Goal: Information Seeking & Learning: Learn about a topic

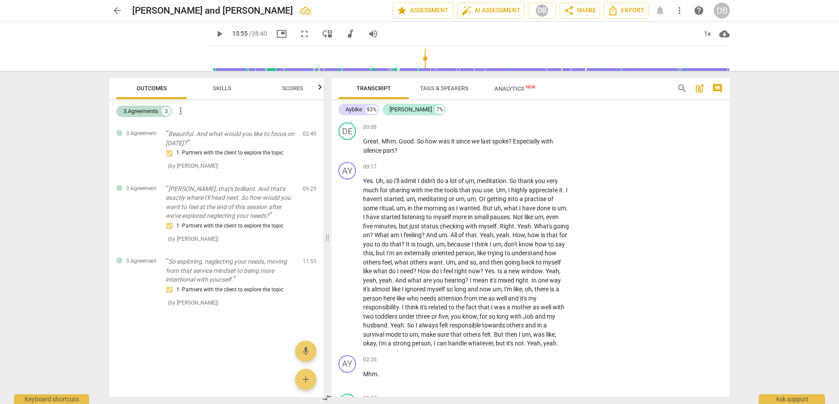
scroll to position [2936, 0]
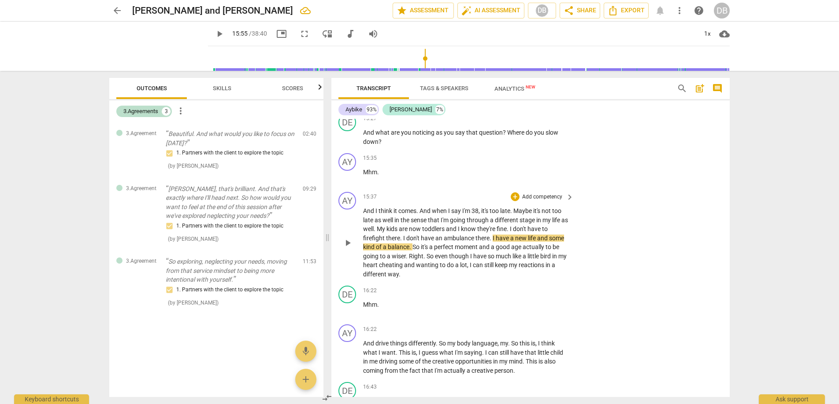
click at [348, 248] on span "play_arrow" at bounding box center [347, 243] width 11 height 11
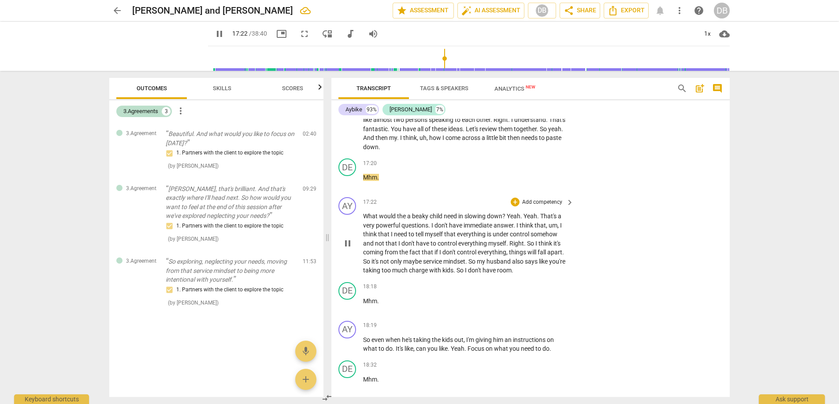
scroll to position [3277, 0]
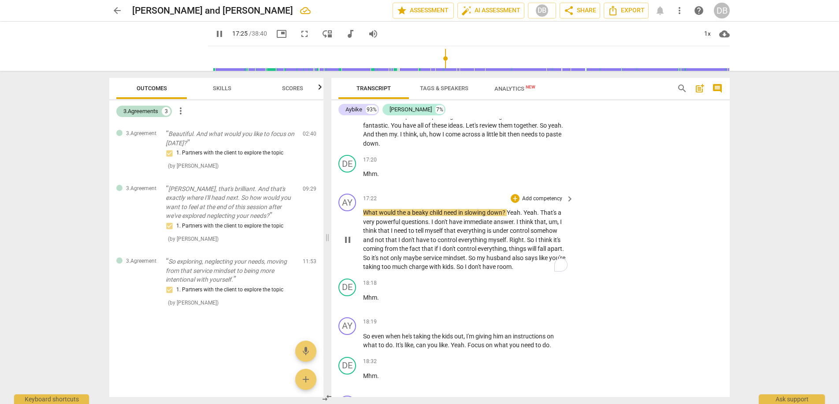
click at [417, 216] on span "beaky" at bounding box center [421, 212] width 18 height 7
click at [417, 217] on span "beaky" at bounding box center [421, 213] width 18 height 7
drag, startPoint x: 413, startPoint y: 240, endPoint x: 425, endPoint y: 239, distance: 11.5
click at [413, 217] on span "beaky" at bounding box center [421, 213] width 18 height 7
type input "1048"
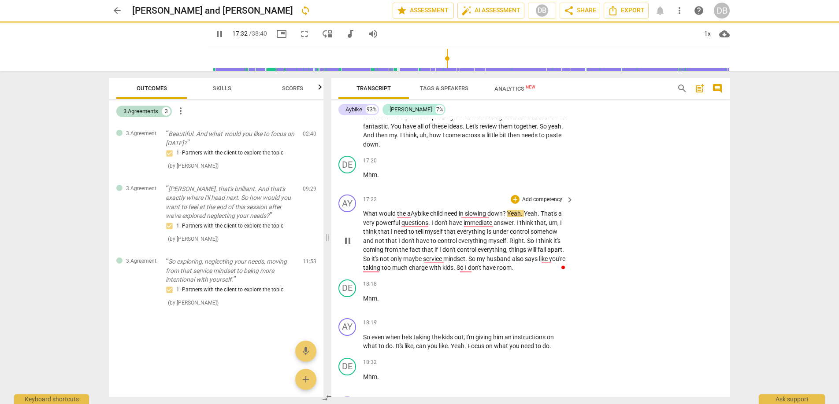
click at [507, 217] on span "?" at bounding box center [505, 213] width 4 height 7
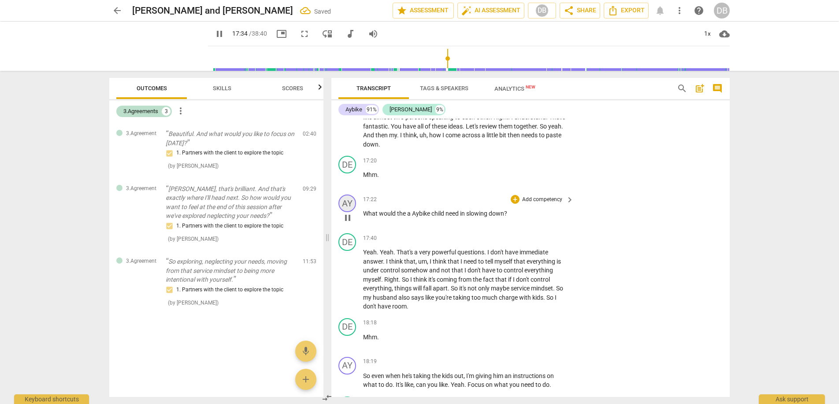
click at [349, 212] on div "AY" at bounding box center [347, 204] width 18 height 18
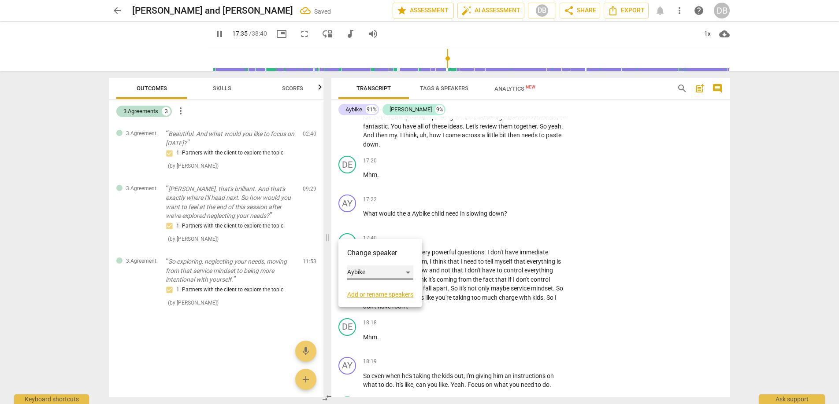
click at [366, 275] on div "Aybike" at bounding box center [380, 273] width 66 height 14
click at [372, 287] on li "[PERSON_NAME]" at bounding box center [380, 289] width 67 height 17
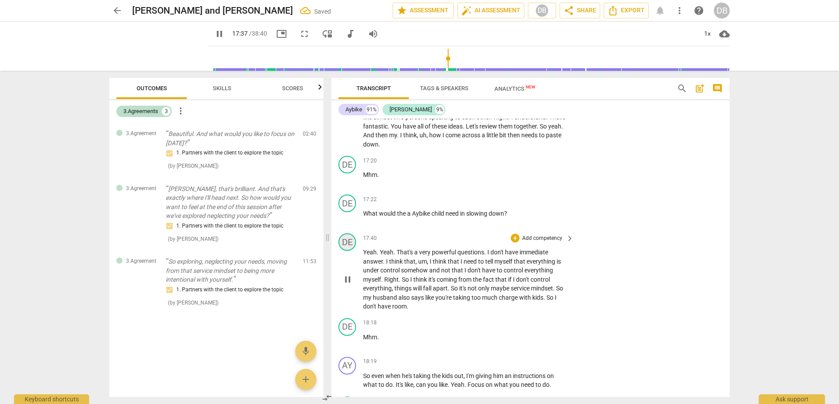
click at [352, 251] on div "DE" at bounding box center [347, 242] width 18 height 18
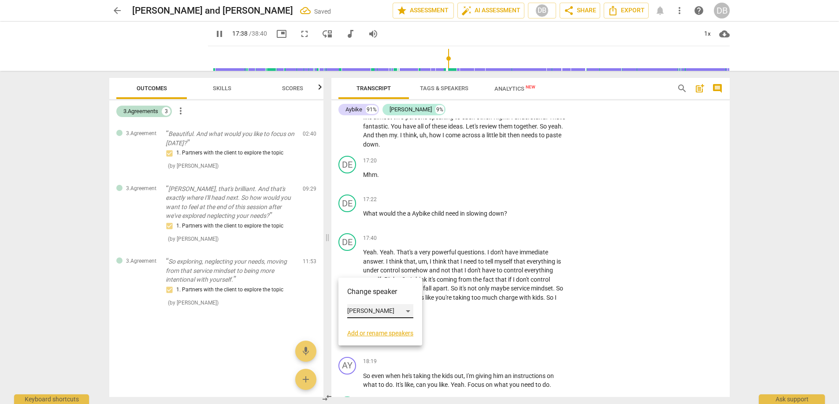
click at [366, 310] on div "[PERSON_NAME]" at bounding box center [380, 311] width 66 height 14
click at [369, 291] on li "Aybike" at bounding box center [380, 294] width 67 height 17
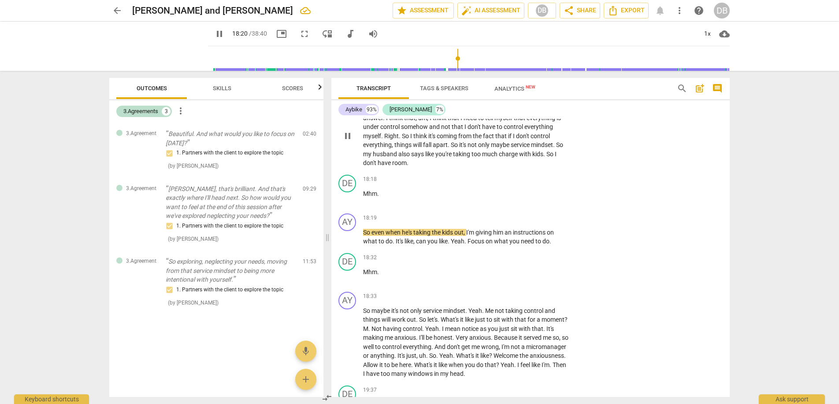
scroll to position [3428, 0]
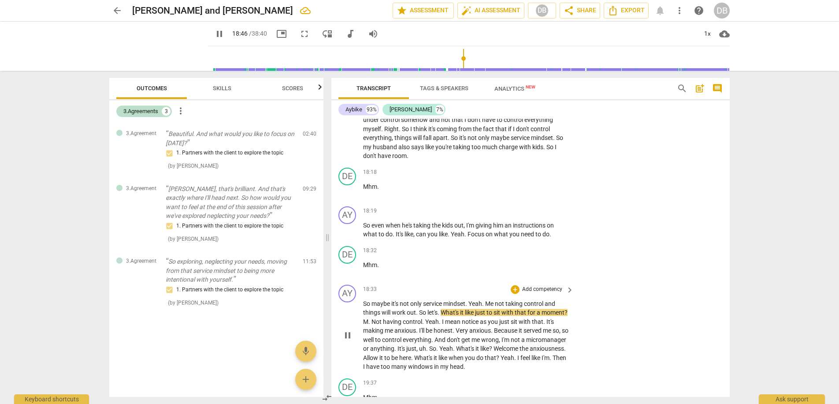
click at [420, 316] on span "So" at bounding box center [423, 312] width 8 height 7
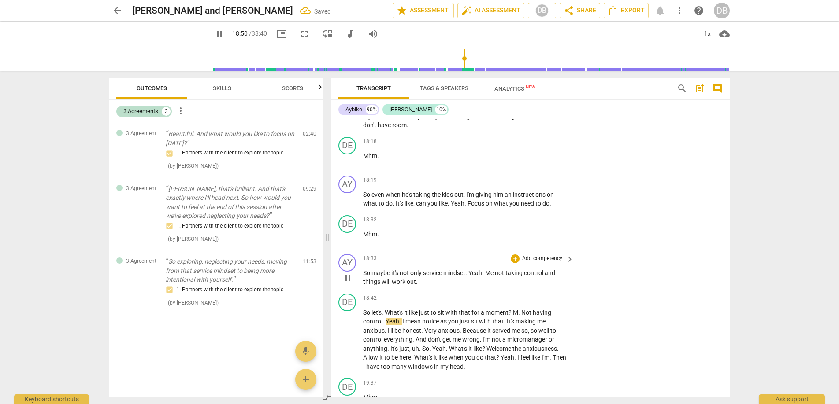
scroll to position [3464, 0]
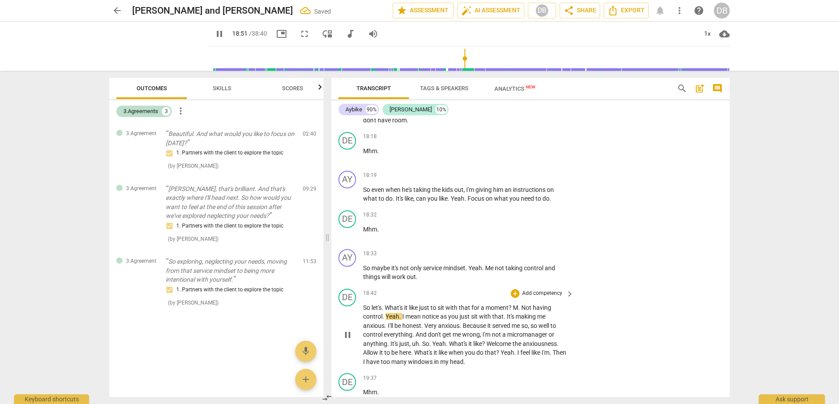
click at [384, 320] on span "." at bounding box center [383, 316] width 3 height 7
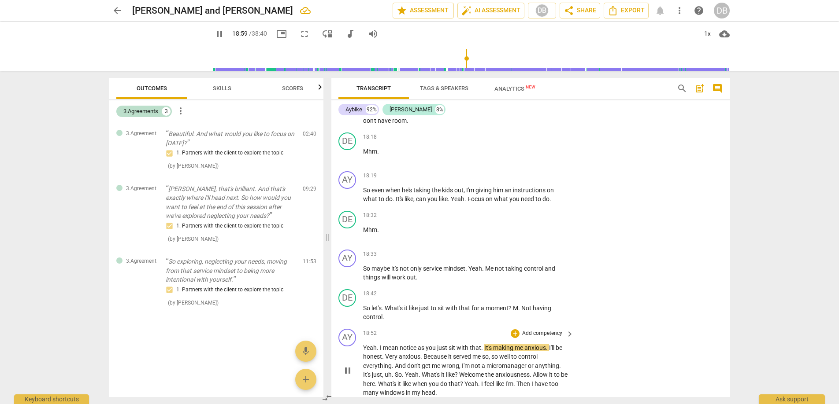
click at [379, 351] on span "." at bounding box center [378, 347] width 3 height 7
type input "1142"
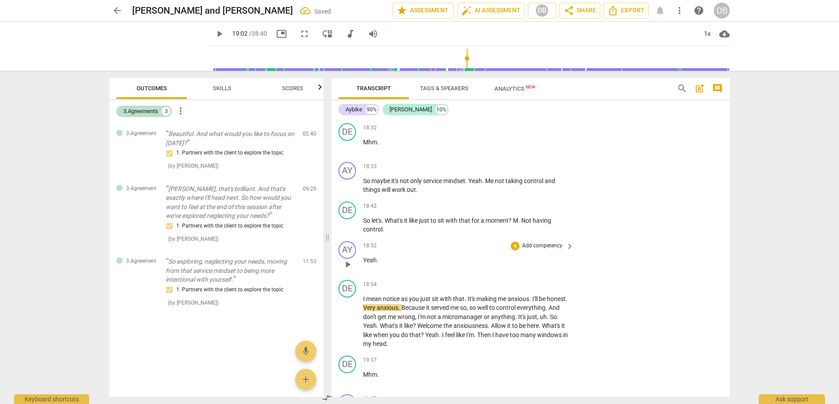
scroll to position [3561, 0]
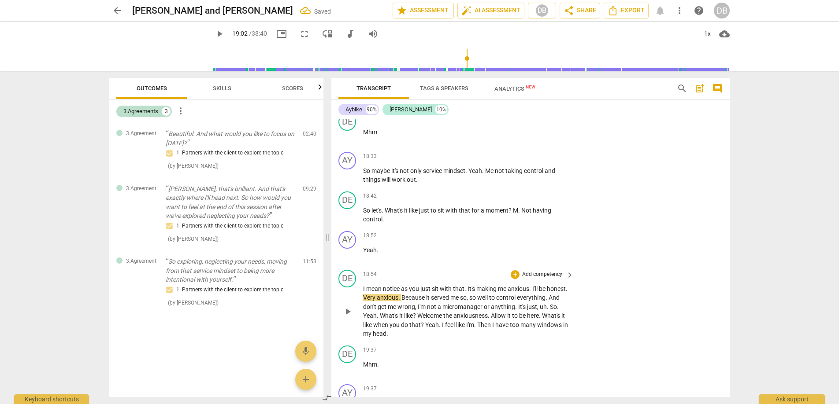
click at [468, 292] on span "It's" at bounding box center [471, 288] width 9 height 7
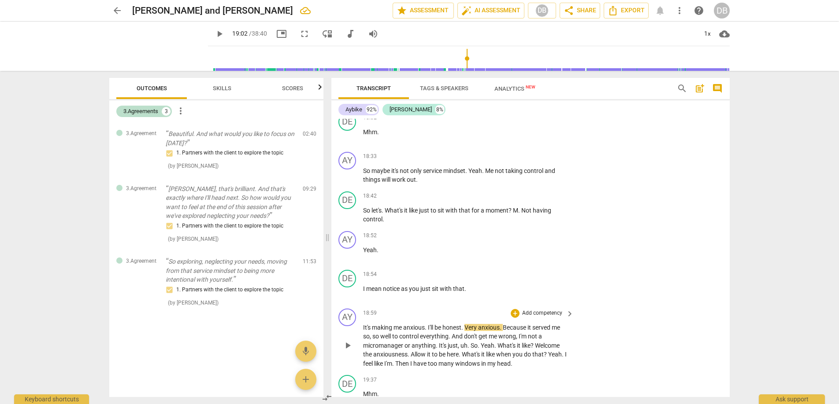
click at [348, 351] on span "play_arrow" at bounding box center [347, 345] width 11 height 11
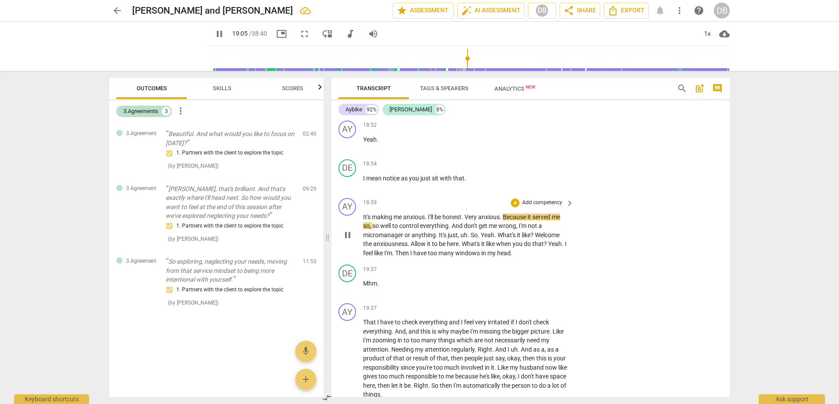
scroll to position [3672, 0]
click at [499, 238] on span "What's" at bounding box center [506, 234] width 19 height 7
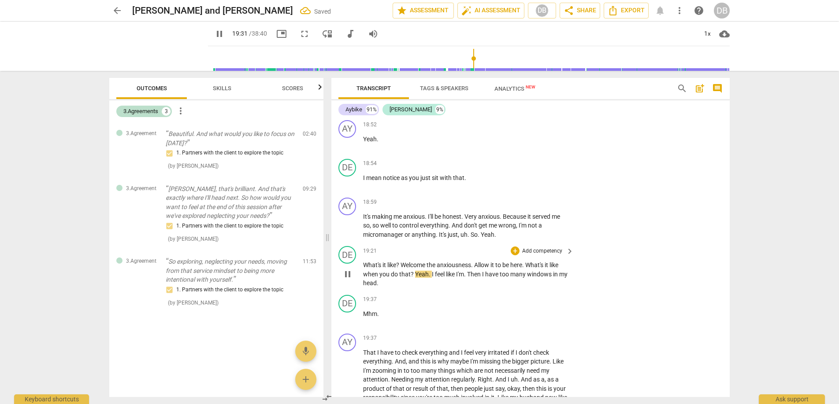
click at [415, 278] on span "Yeah" at bounding box center [422, 274] width 14 height 7
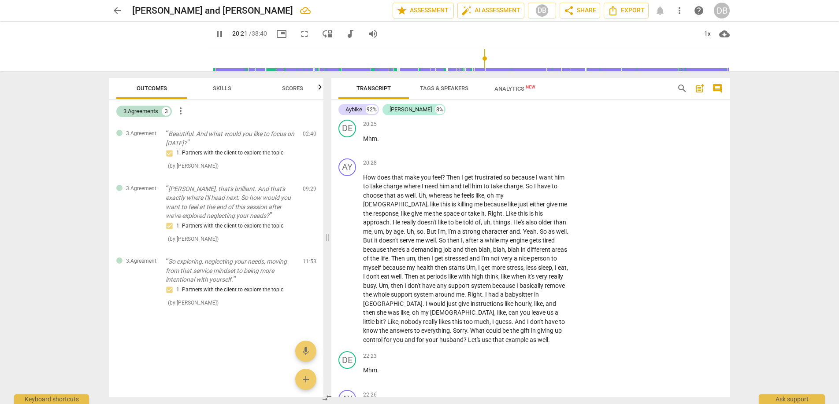
scroll to position [4020, 0]
click at [447, 180] on span "Then" at bounding box center [453, 176] width 15 height 7
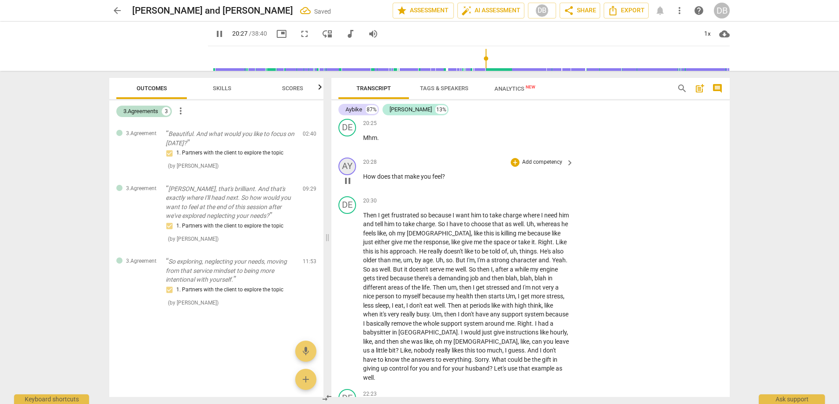
click at [349, 175] on div "AY" at bounding box center [347, 167] width 18 height 18
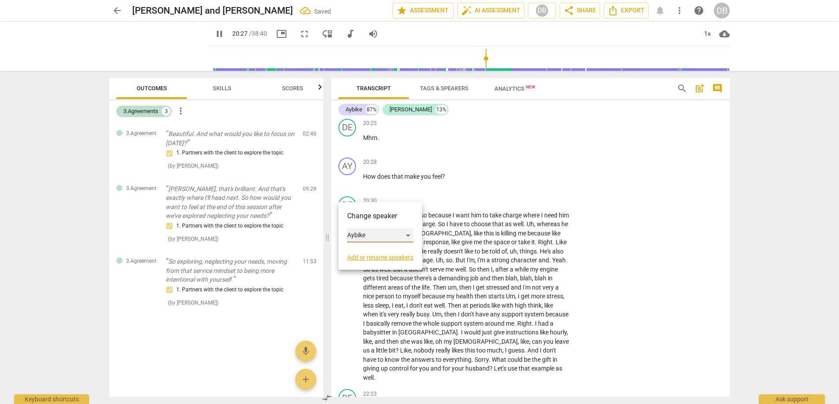
click at [358, 234] on div "Aybike" at bounding box center [380, 236] width 66 height 14
click at [369, 251] on li "[PERSON_NAME]" at bounding box center [380, 252] width 67 height 17
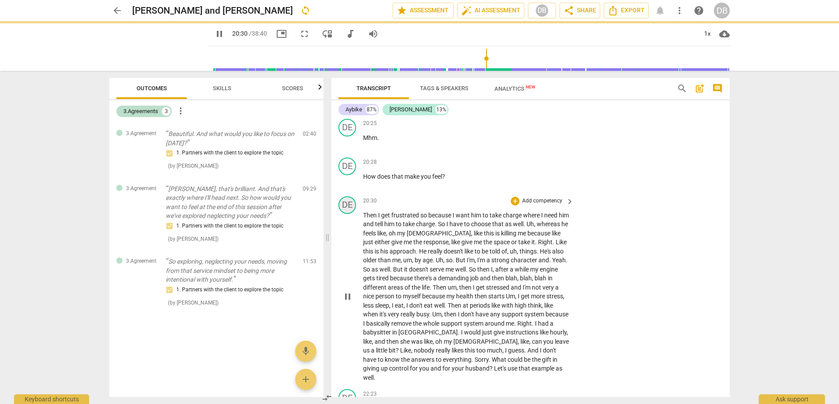
click at [349, 214] on div "DE" at bounding box center [347, 205] width 18 height 18
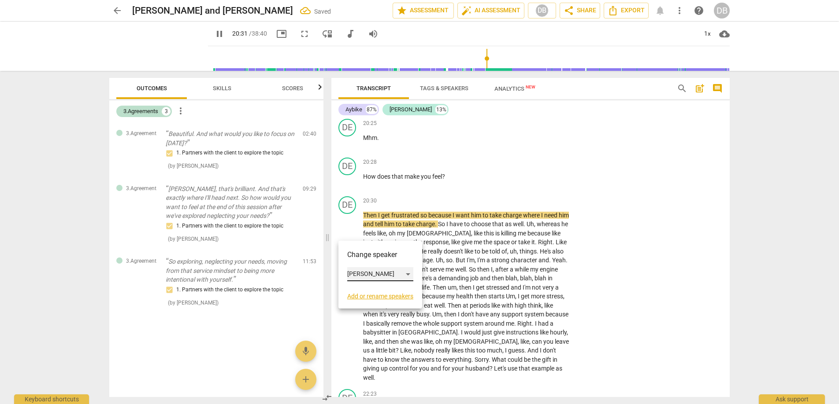
click at [356, 274] on div "[PERSON_NAME]" at bounding box center [380, 274] width 66 height 14
click at [365, 256] on li "Aybike" at bounding box center [380, 257] width 67 height 17
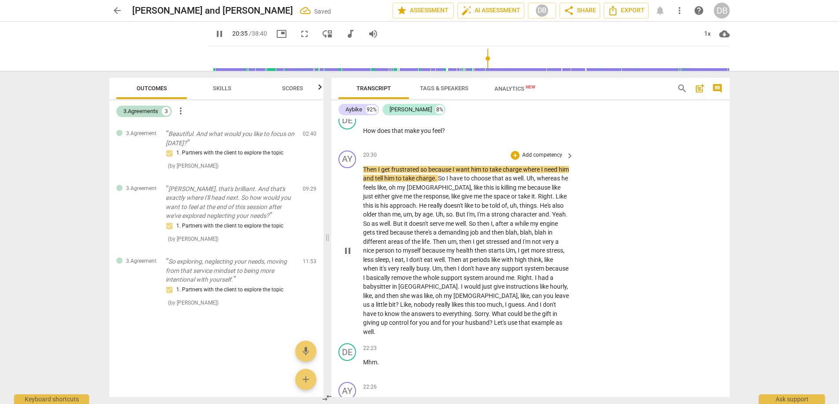
scroll to position [4068, 0]
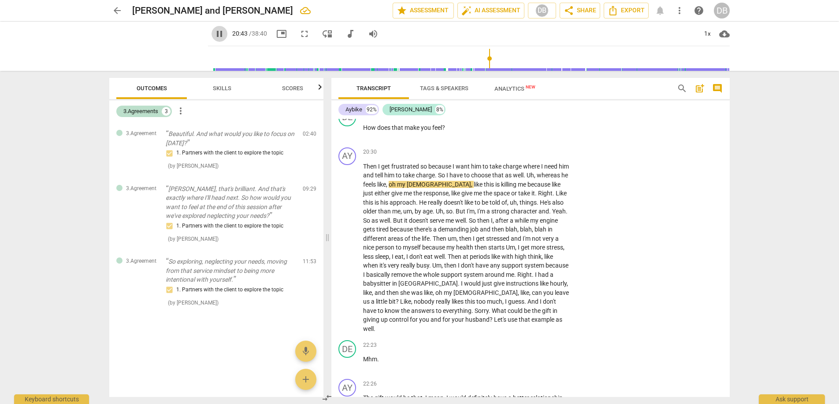
click at [214, 33] on span "pause" at bounding box center [219, 34] width 11 height 11
click at [214, 33] on span "play_arrow" at bounding box center [219, 34] width 11 height 11
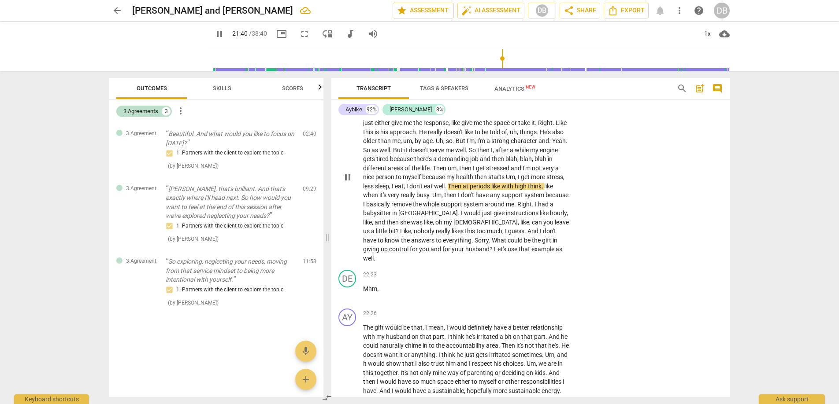
scroll to position [4139, 0]
click at [488, 244] on span "." at bounding box center [489, 240] width 3 height 7
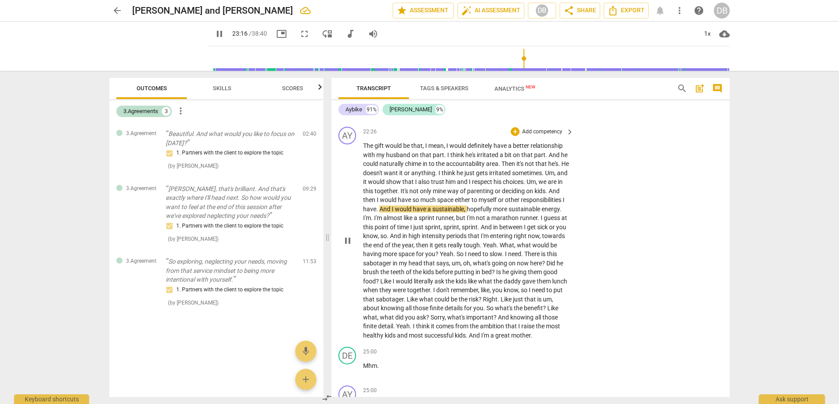
scroll to position [4338, 0]
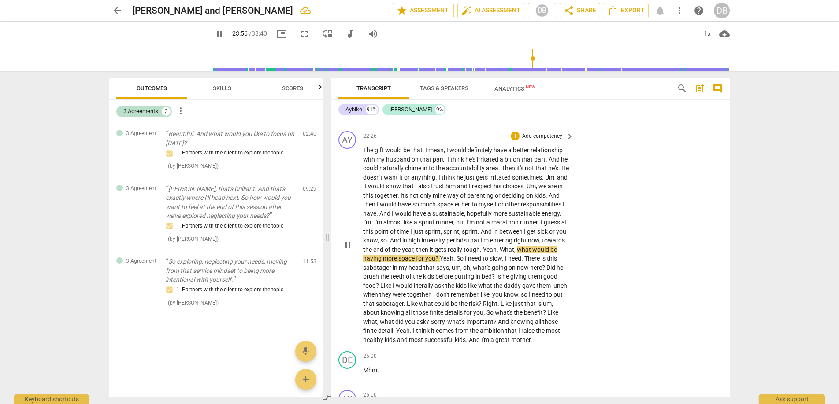
click at [499, 253] on span "What" at bounding box center [506, 249] width 15 height 7
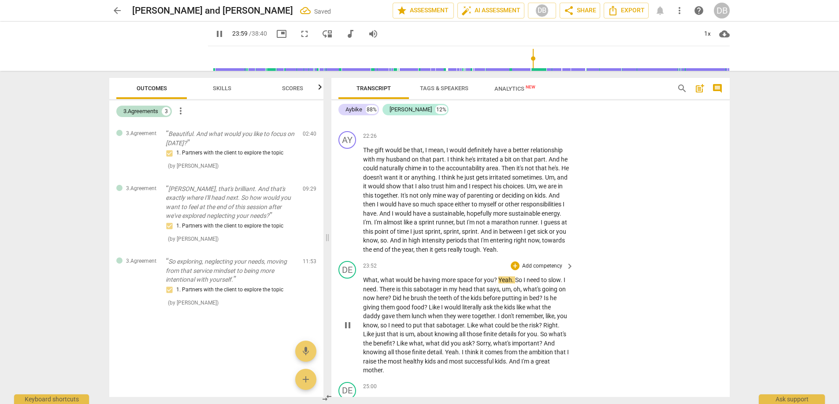
click at [498, 284] on span "Yeah" at bounding box center [505, 280] width 14 height 7
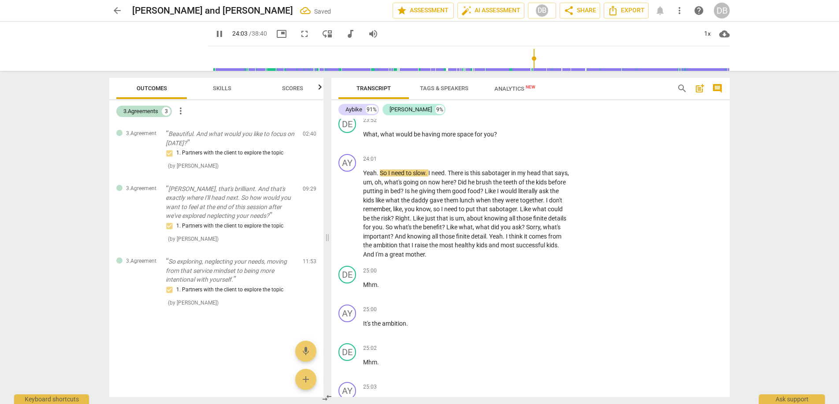
scroll to position [4485, 0]
click at [425, 221] on span "Like" at bounding box center [419, 217] width 12 height 7
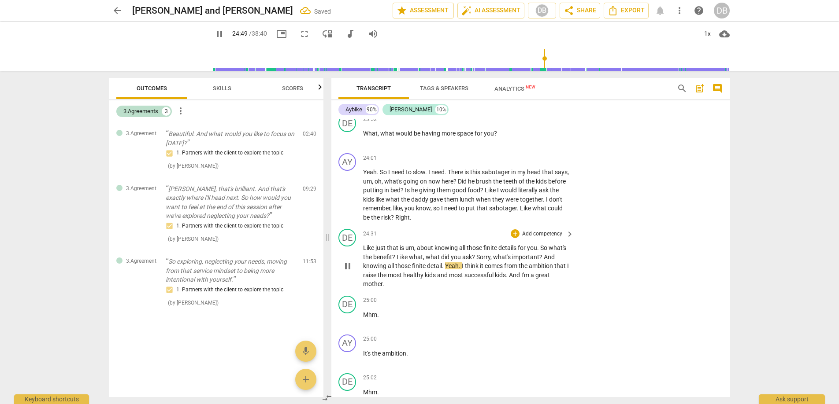
type input "1490"
click at [541, 251] on span "So" at bounding box center [544, 247] width 8 height 7
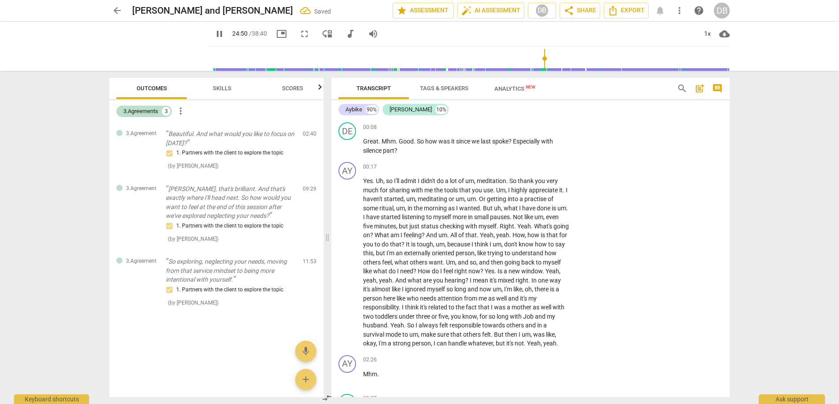
scroll to position [4485, 0]
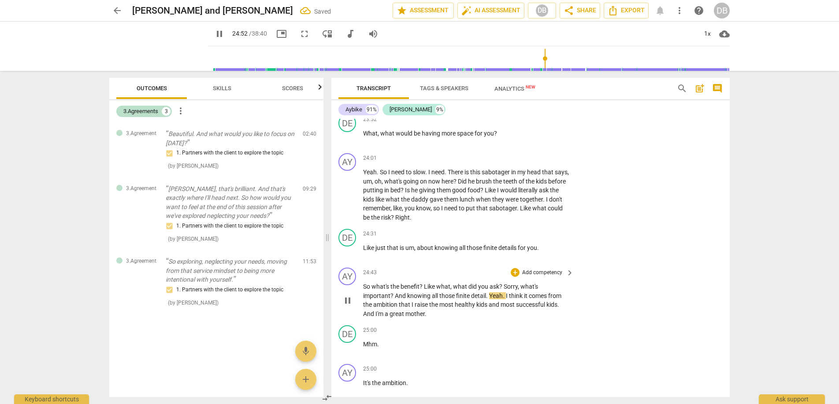
click at [422, 290] on span "?" at bounding box center [421, 286] width 4 height 7
click at [522, 290] on span "what's" at bounding box center [529, 286] width 18 height 7
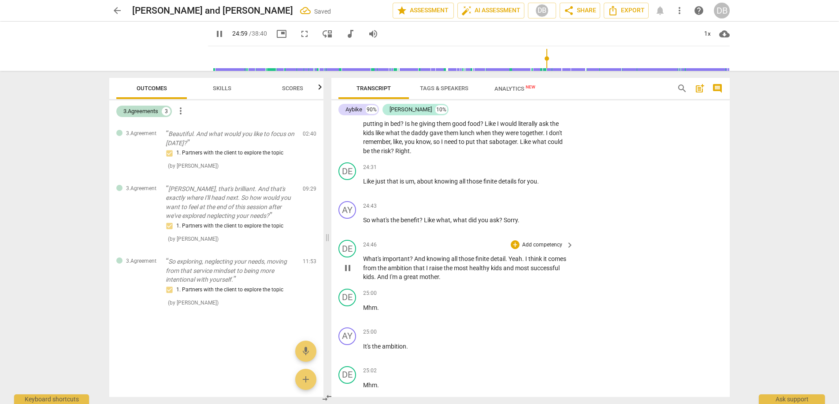
scroll to position [4555, 0]
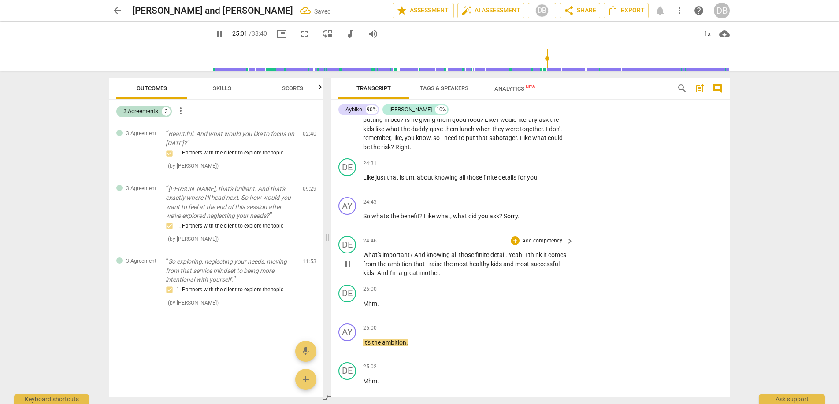
click at [505, 259] on span "detail" at bounding box center [497, 254] width 15 height 7
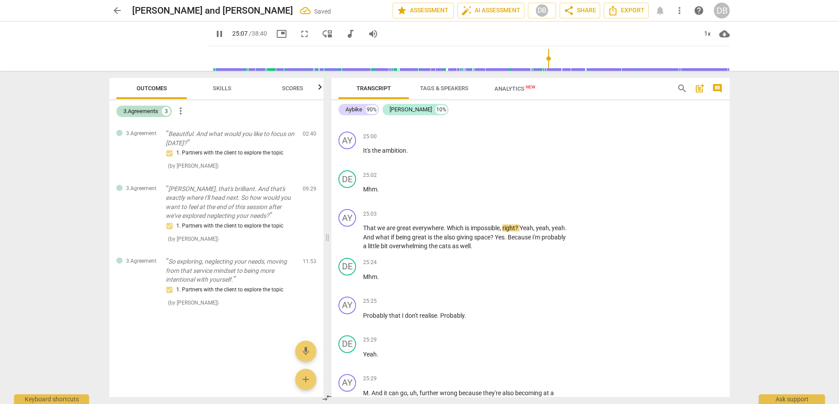
scroll to position [4778, 0]
click at [375, 240] on span "And" at bounding box center [369, 236] width 12 height 7
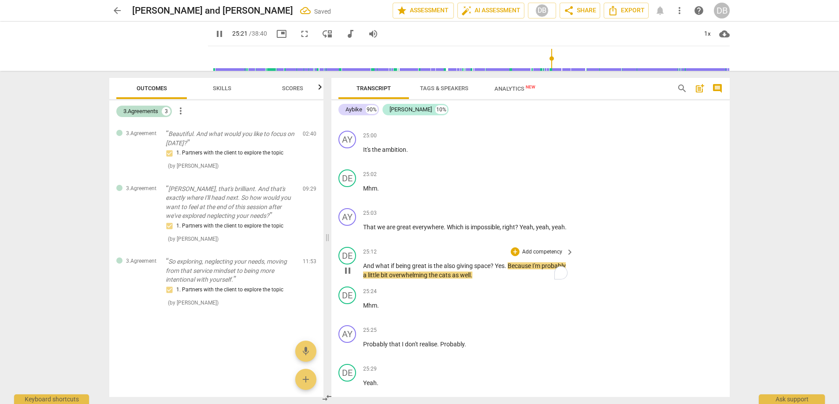
click at [498, 270] on span "Yes" at bounding box center [500, 266] width 10 height 7
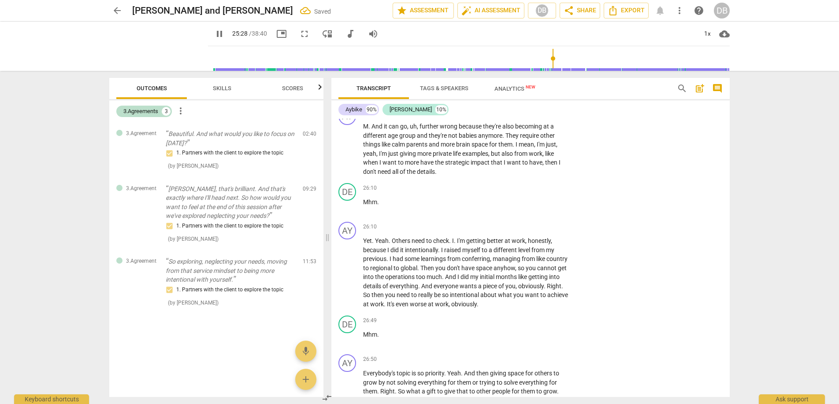
scroll to position [5072, 0]
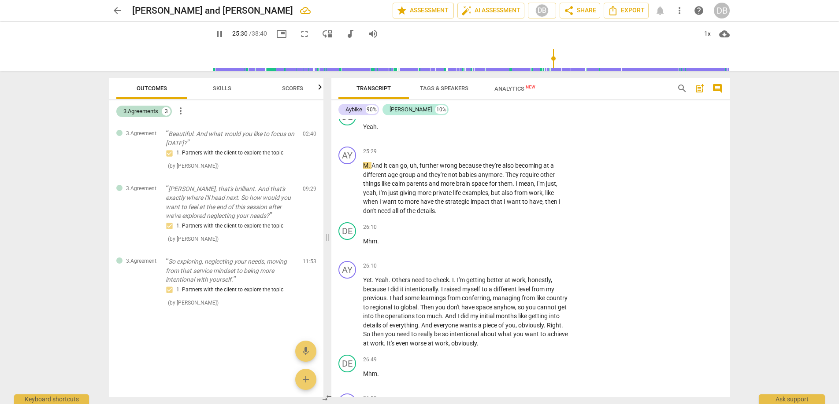
click at [444, 92] on span "Probably" at bounding box center [452, 88] width 24 height 7
click at [440, 92] on span "Probably" at bounding box center [452, 88] width 24 height 7
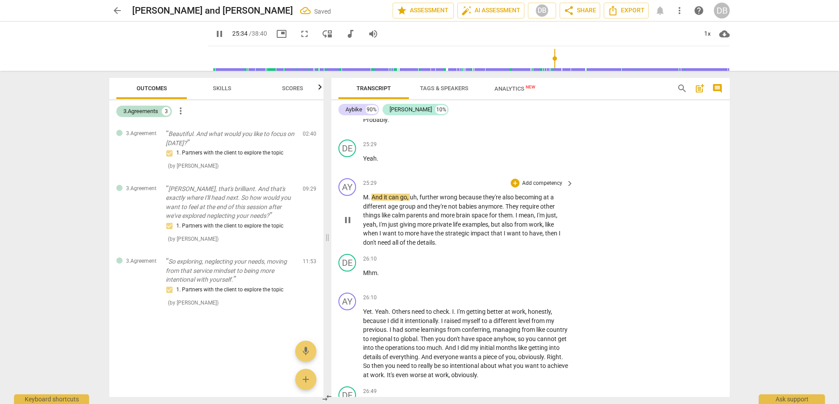
scroll to position [5078, 0]
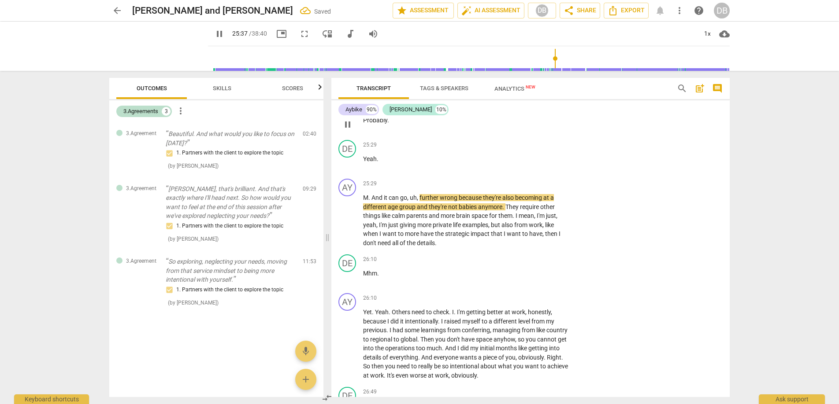
click at [381, 125] on p "Probably ." at bounding box center [466, 120] width 206 height 9
click at [386, 124] on span "Probably" at bounding box center [375, 120] width 24 height 7
type input "1541"
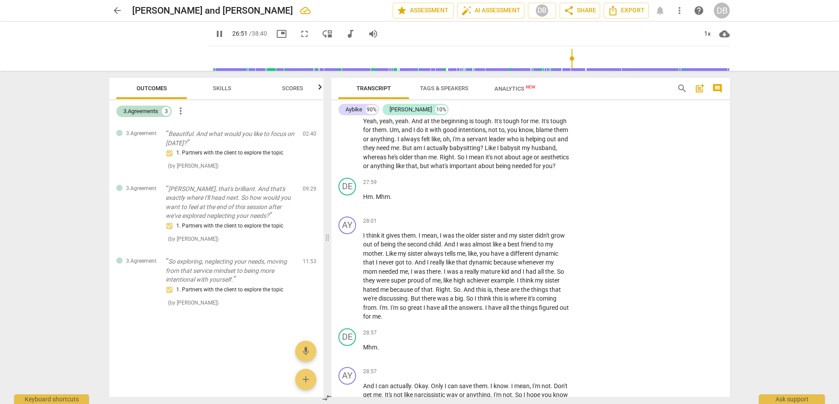
scroll to position [5434, 0]
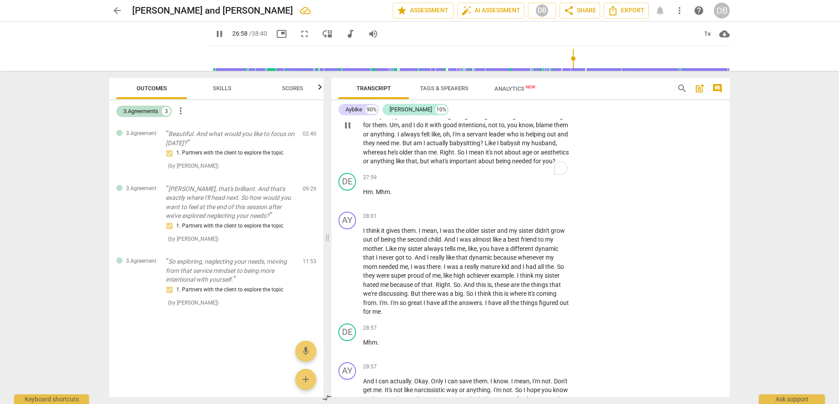
click at [398, 111] on span "So" at bounding box center [402, 107] width 8 height 7
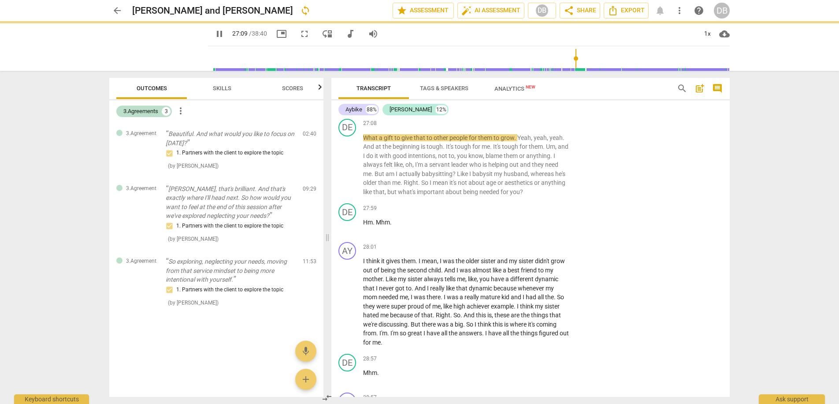
scroll to position [5456, 0]
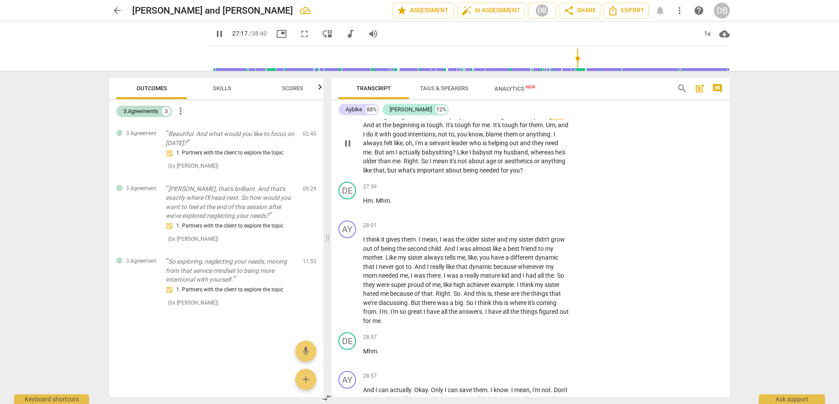
click at [519, 120] on span "Yeah" at bounding box center [524, 116] width 14 height 7
click at [518, 120] on span "Yeah" at bounding box center [524, 116] width 14 height 7
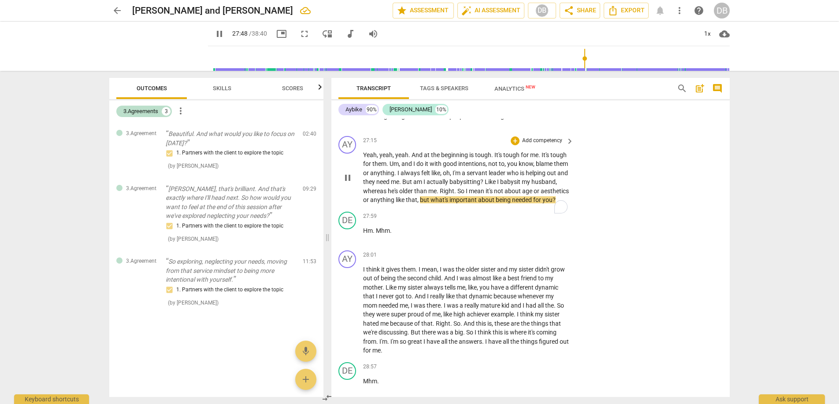
click at [449, 203] on span "what's" at bounding box center [439, 199] width 19 height 7
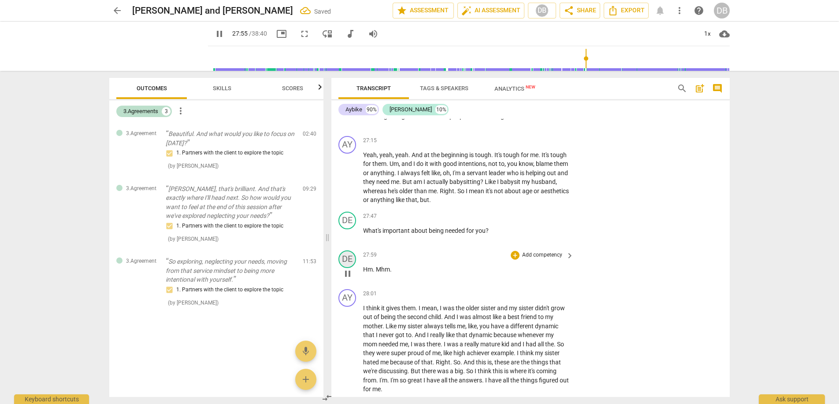
click at [346, 268] on div "DE" at bounding box center [347, 260] width 18 height 18
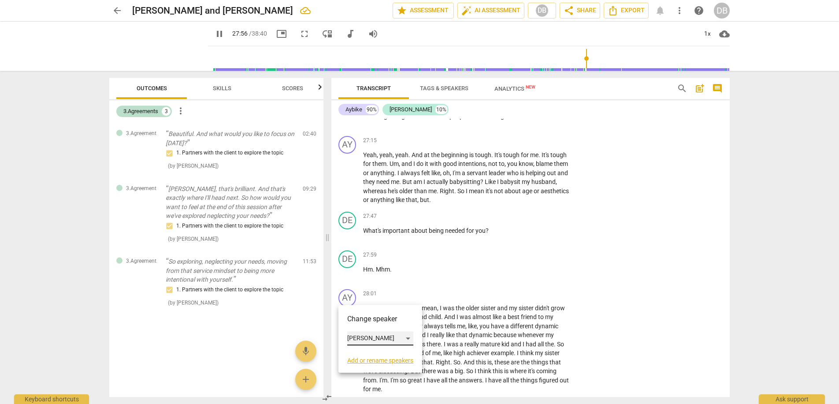
click at [360, 340] on div "[PERSON_NAME]" at bounding box center [380, 339] width 66 height 14
click at [370, 320] on li "Aybike" at bounding box center [380, 322] width 67 height 17
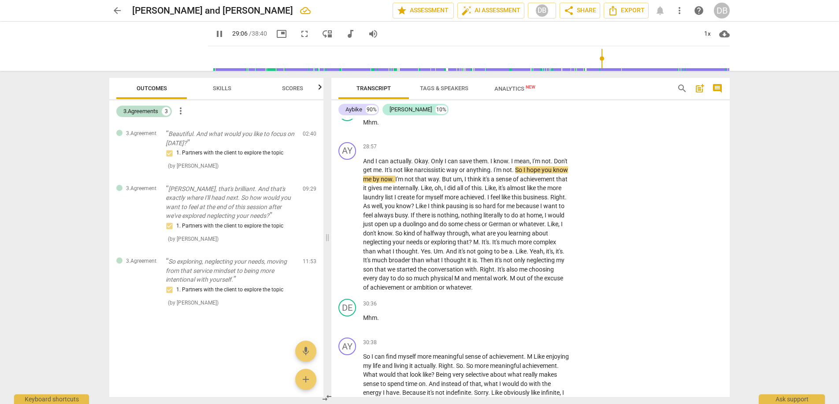
scroll to position [5736, 0]
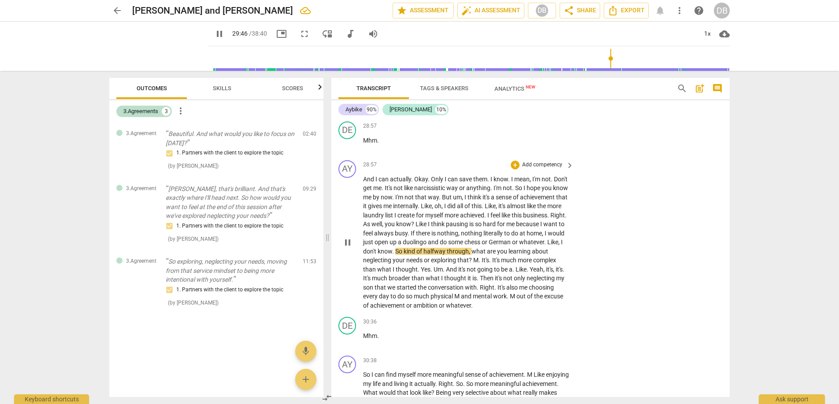
click at [403, 255] on span "So" at bounding box center [399, 251] width 8 height 7
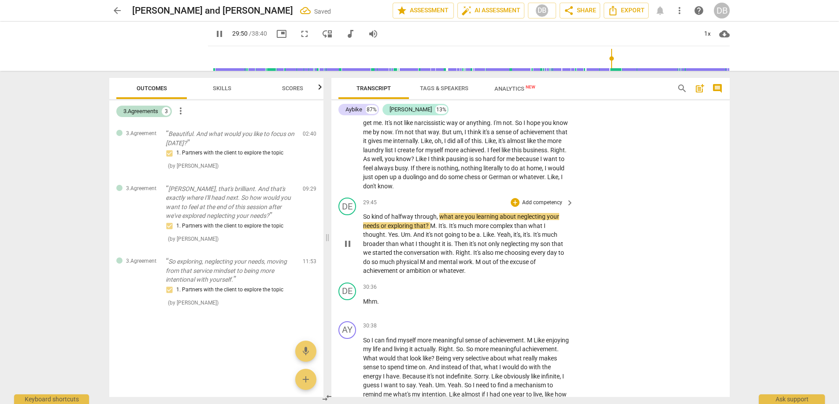
scroll to position [5805, 0]
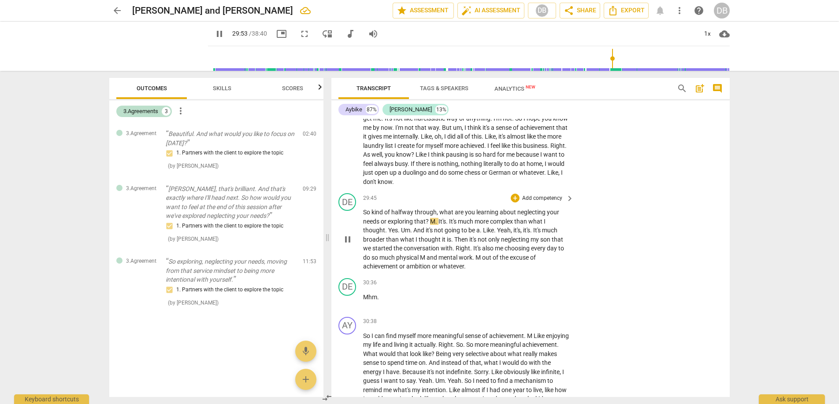
click at [430, 225] on span "M" at bounding box center [432, 221] width 5 height 7
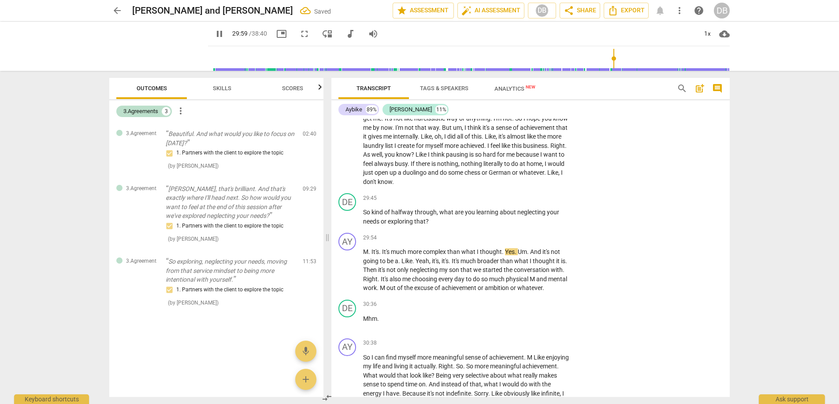
scroll to position [5807, 0]
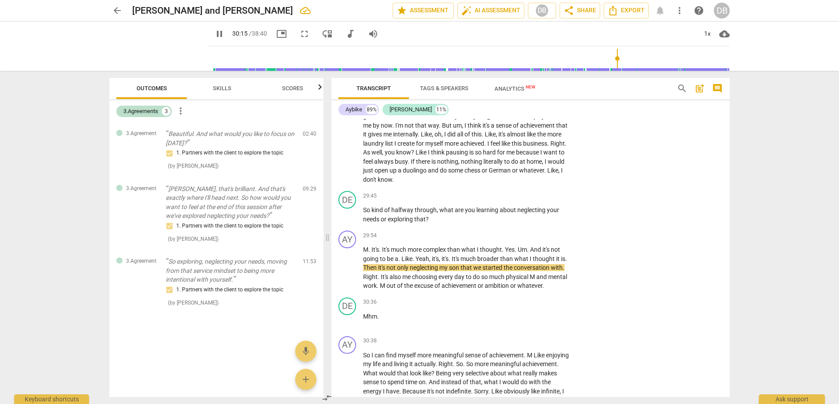
type input "1816"
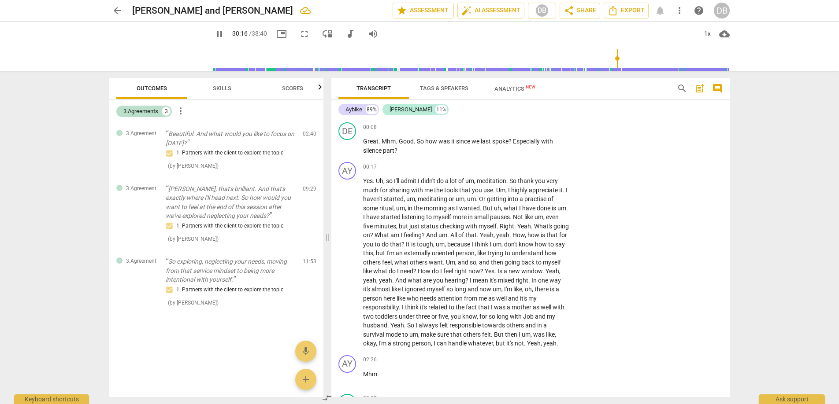
scroll to position [5807, 0]
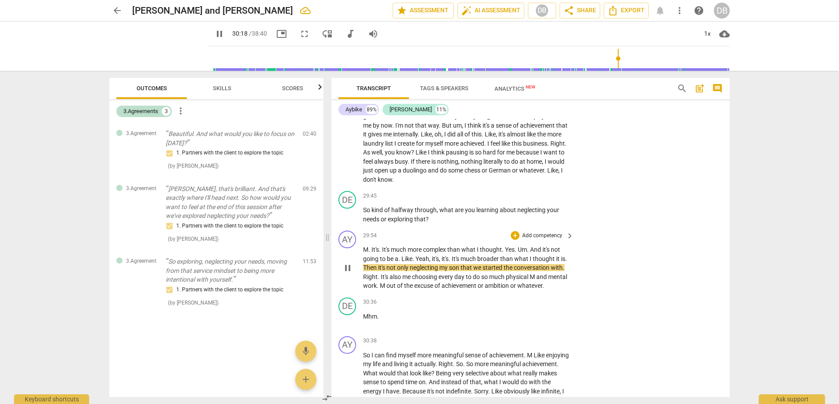
click at [449, 271] on span "my" at bounding box center [444, 267] width 10 height 7
click at [460, 271] on span "son" at bounding box center [454, 267] width 11 height 7
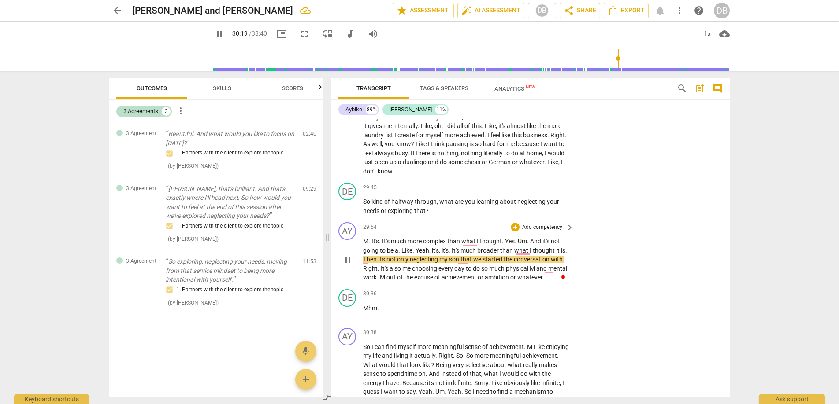
click at [454, 272] on span "every" at bounding box center [446, 268] width 16 height 7
click at [460, 261] on span "son" at bounding box center [454, 257] width 11 height 7
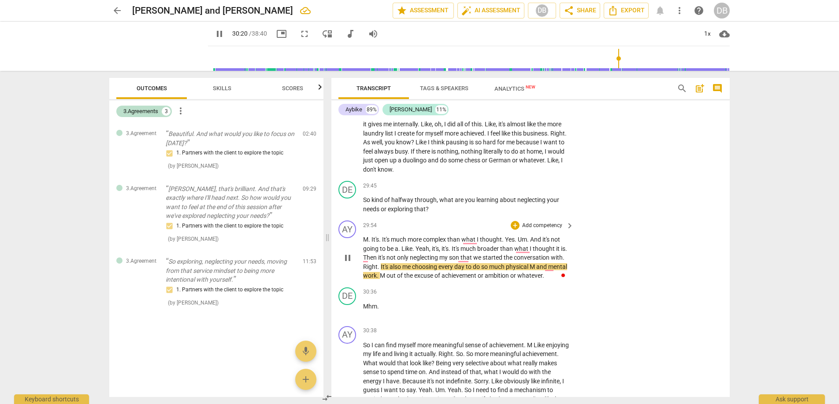
type input "1821"
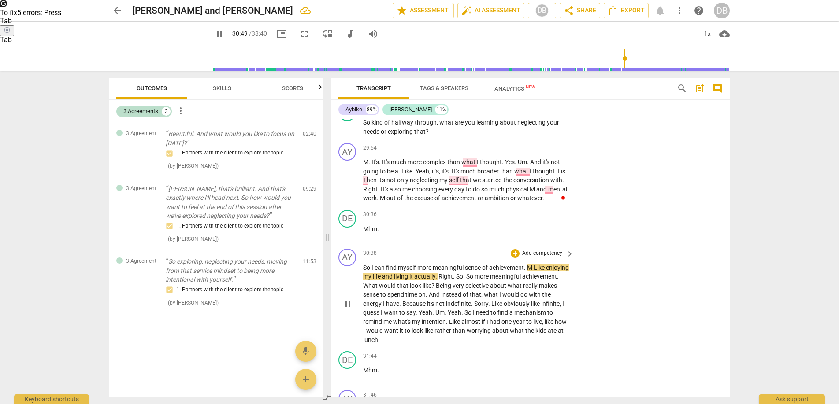
scroll to position [5894, 0]
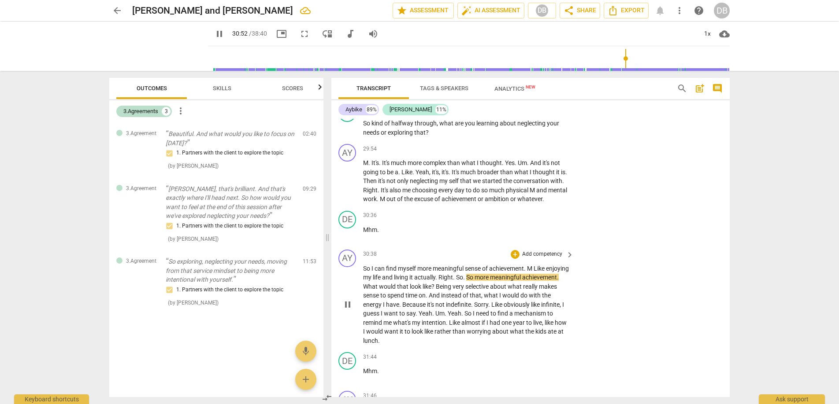
click at [474, 281] on span "So" at bounding box center [470, 277] width 8 height 7
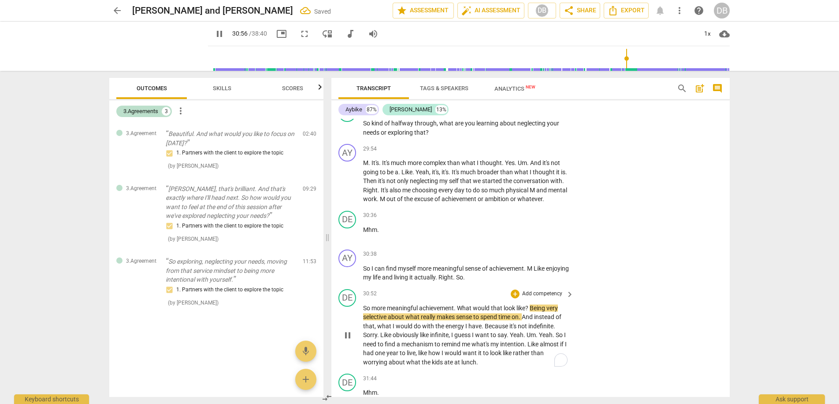
click at [532, 312] on span "Being" at bounding box center [537, 308] width 17 height 7
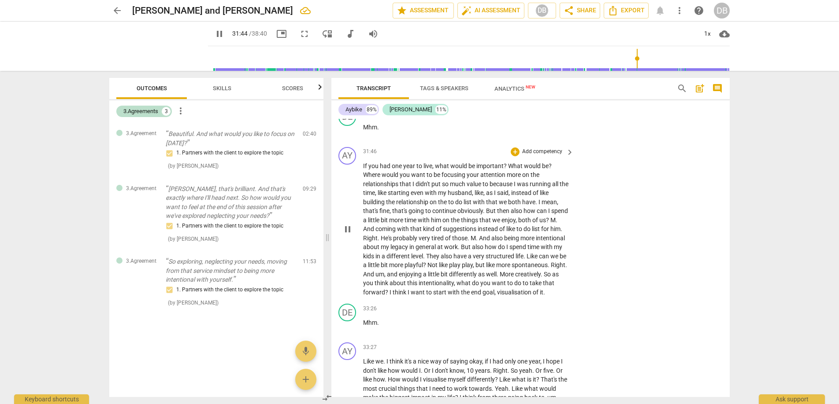
scroll to position [6189, 0]
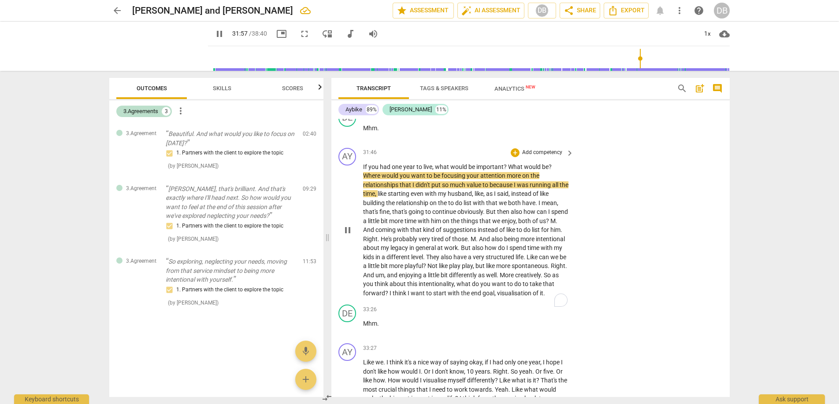
drag, startPoint x: 505, startPoint y: 211, endPoint x: 518, endPoint y: 211, distance: 13.7
click at [506, 179] on span "attention" at bounding box center [493, 175] width 26 height 7
click at [507, 179] on span "more" at bounding box center [514, 175] width 15 height 7
click at [506, 179] on span "attention" at bounding box center [493, 175] width 26 height 7
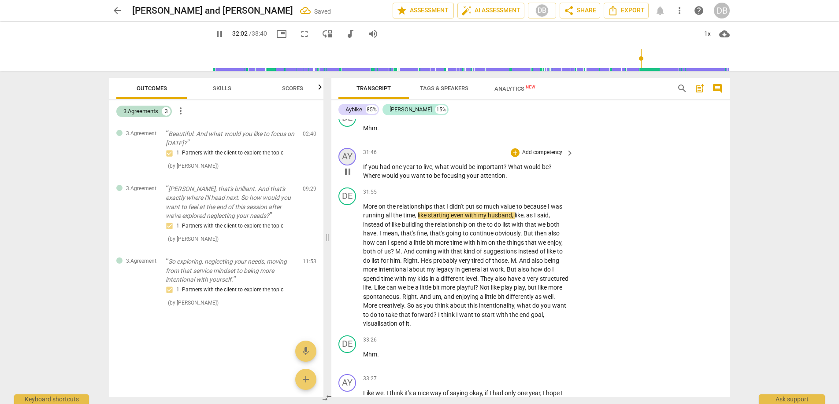
click at [348, 166] on div "AY" at bounding box center [347, 157] width 18 height 18
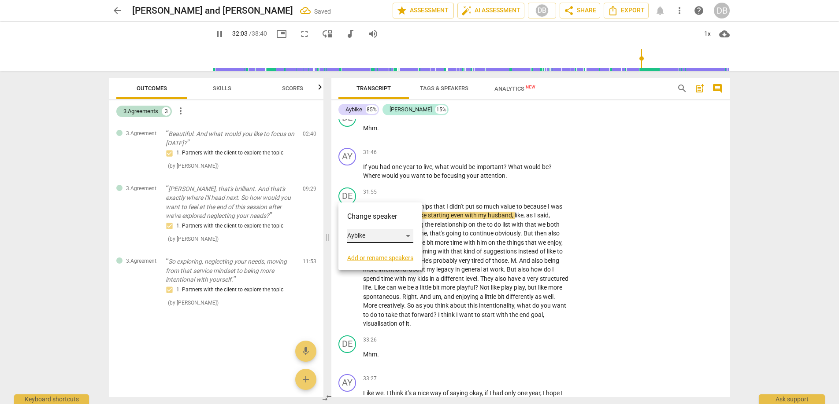
click at [351, 233] on div "Aybike" at bounding box center [380, 236] width 66 height 14
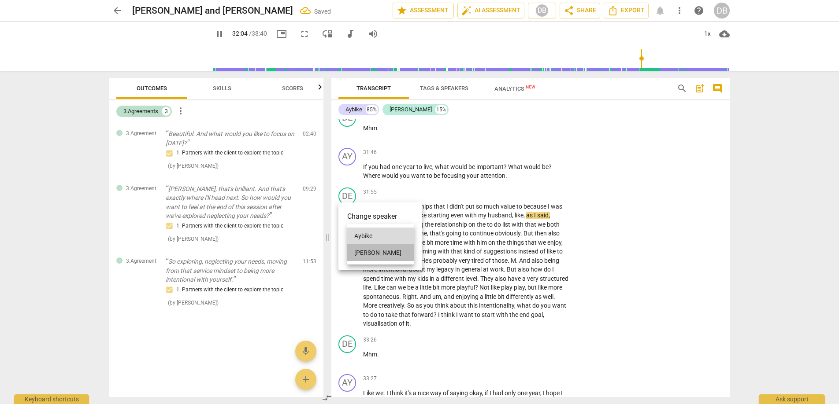
click at [365, 249] on li "[PERSON_NAME]" at bounding box center [380, 252] width 67 height 17
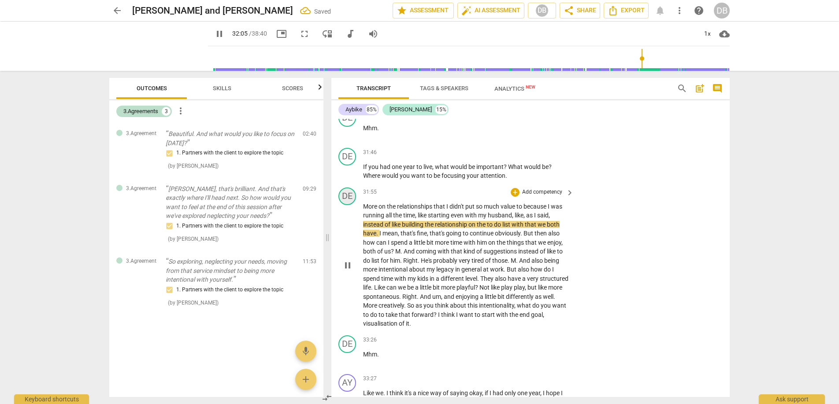
click at [351, 205] on div "DE" at bounding box center [347, 197] width 18 height 18
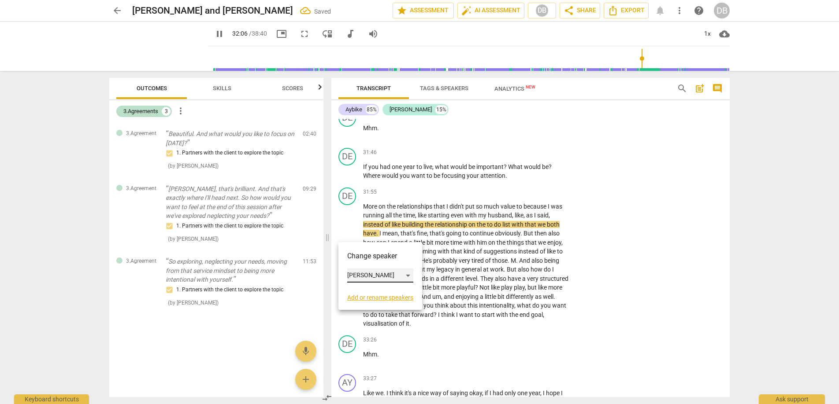
click at [362, 275] on div "[PERSON_NAME]" at bounding box center [380, 276] width 66 height 14
click at [365, 256] on li "Aybike" at bounding box center [380, 259] width 67 height 17
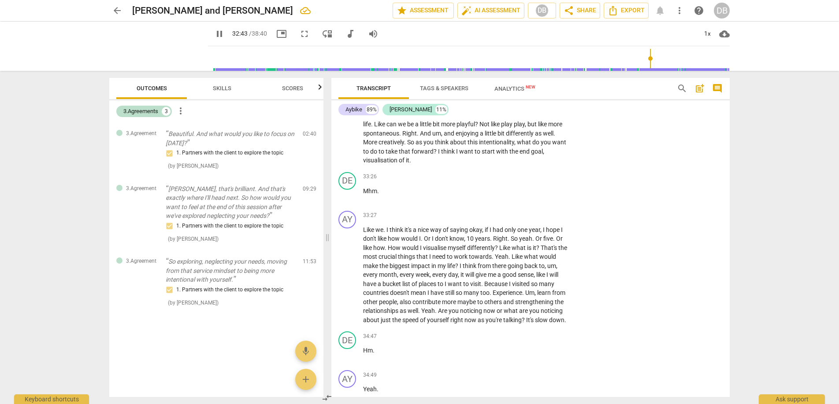
scroll to position [6353, 0]
click at [415, 145] on span "So" at bounding box center [411, 141] width 8 height 7
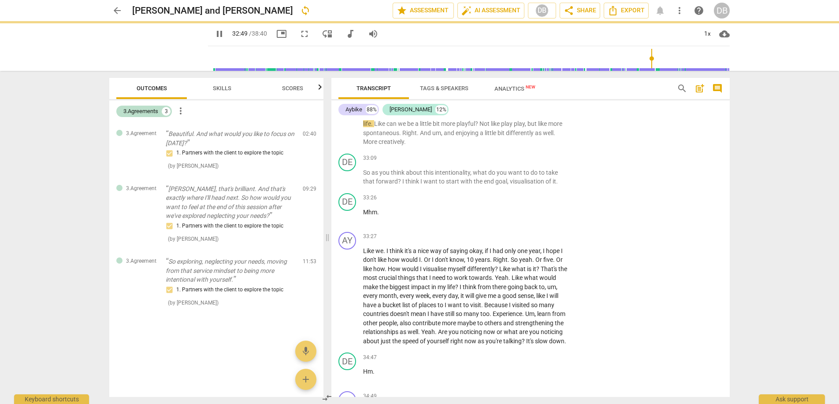
scroll to position [6374, 0]
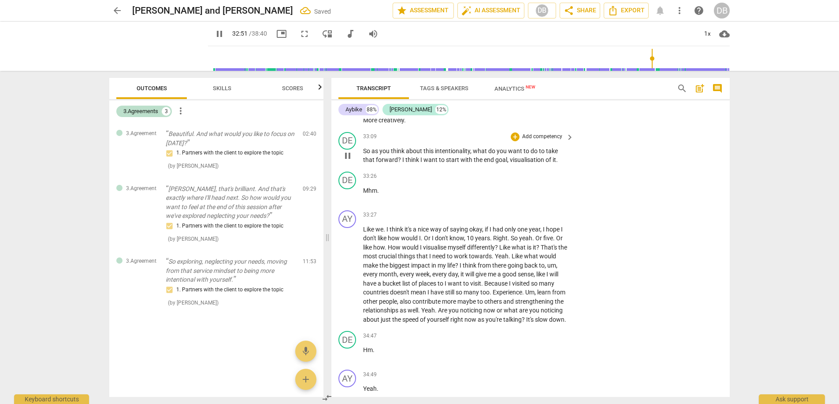
drag, startPoint x: 401, startPoint y: 196, endPoint x: 414, endPoint y: 194, distance: 13.4
click at [402, 163] on span "I" at bounding box center [403, 159] width 3 height 7
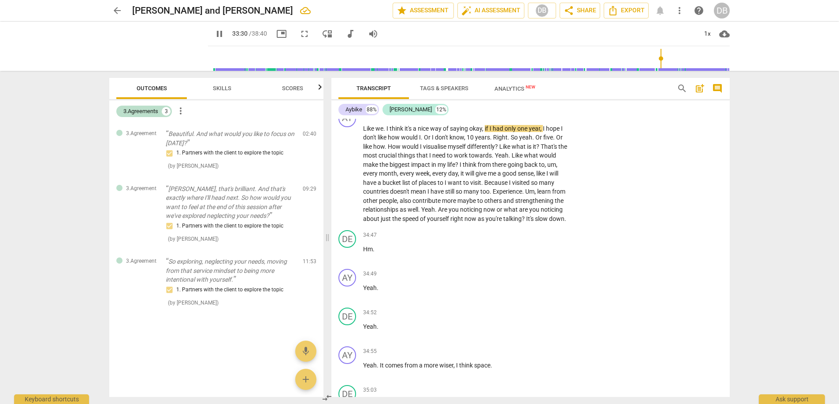
scroll to position [6527, 0]
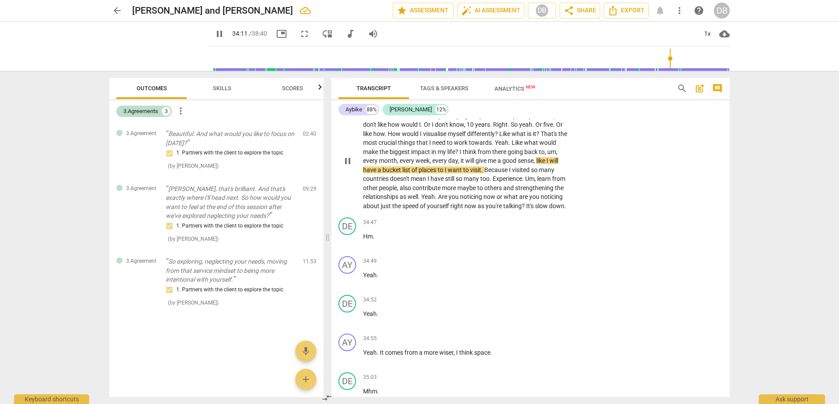
click at [348, 166] on span "pause" at bounding box center [347, 161] width 11 height 11
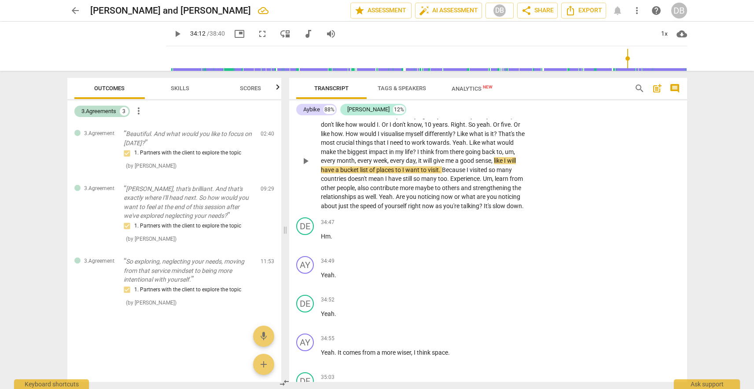
click at [305, 166] on span "play_arrow" at bounding box center [305, 161] width 11 height 11
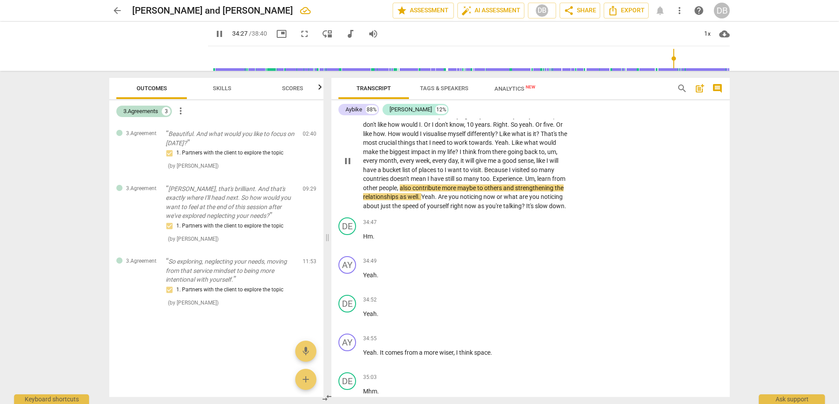
click at [448, 200] on span "Are" at bounding box center [443, 196] width 11 height 7
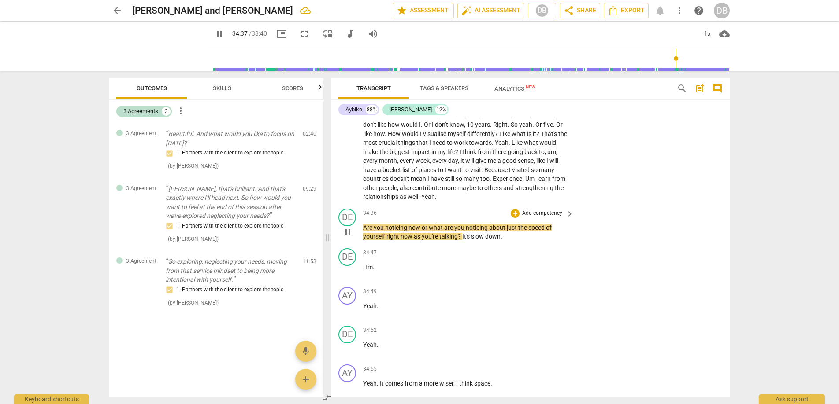
click at [462, 240] on span "It's" at bounding box center [466, 236] width 9 height 7
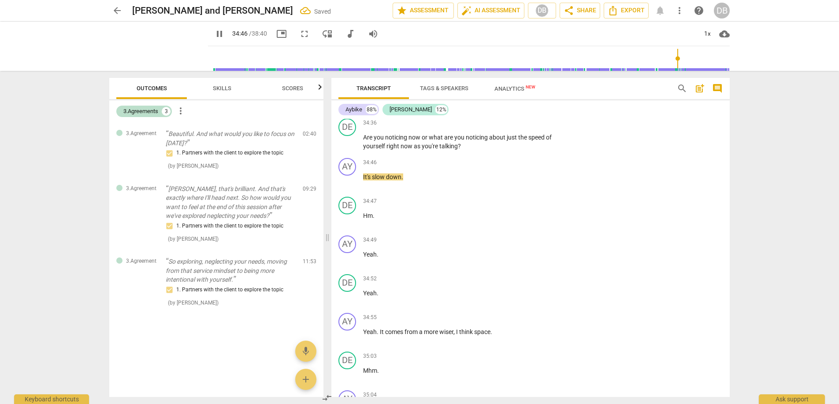
scroll to position [6631, 0]
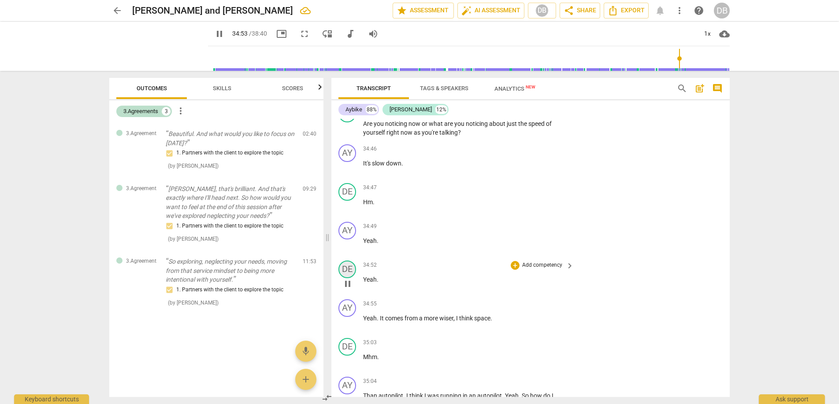
click at [346, 278] on div "DE" at bounding box center [347, 270] width 18 height 18
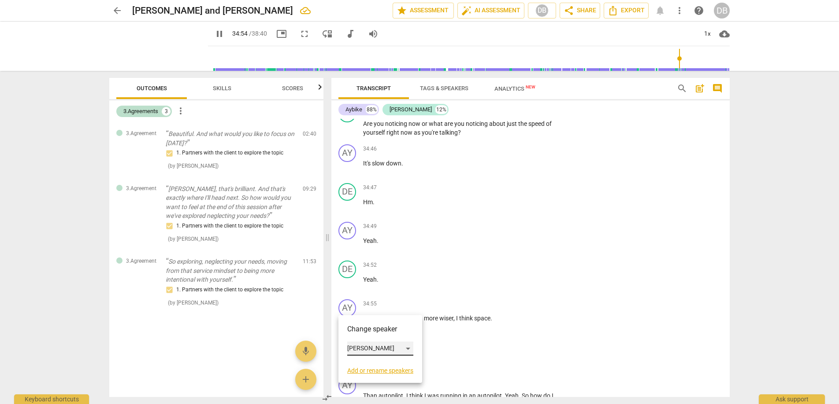
click at [359, 348] on div "[PERSON_NAME]" at bounding box center [380, 349] width 66 height 14
click at [365, 328] on li "Aybike" at bounding box center [380, 332] width 67 height 17
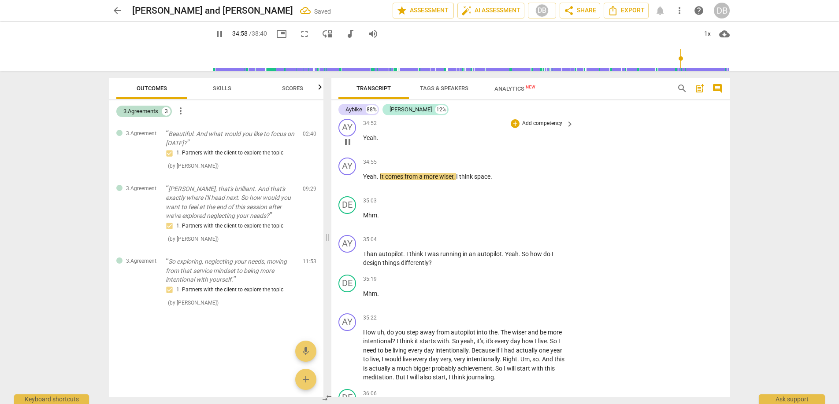
scroll to position [6774, 0]
click at [473, 179] on span "think" at bounding box center [466, 175] width 15 height 7
type input "2106"
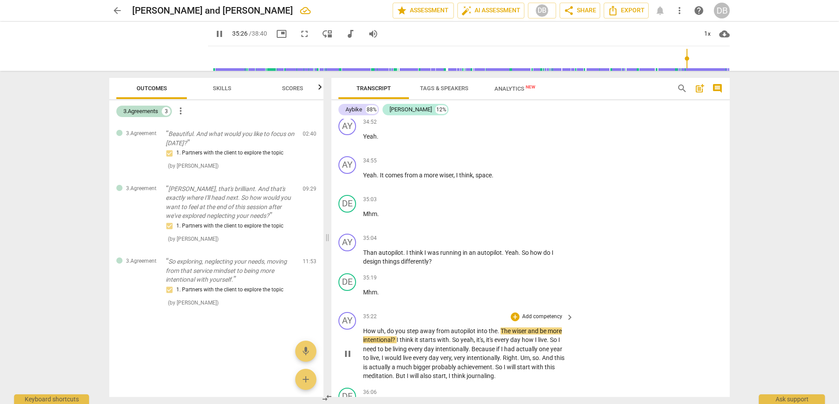
scroll to position [6773, 0]
click at [396, 344] on span "?" at bounding box center [394, 340] width 4 height 7
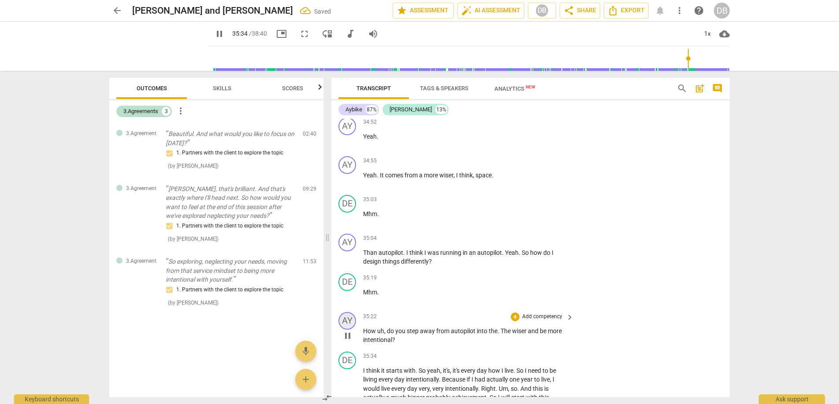
click at [347, 330] on div "AY" at bounding box center [347, 321] width 18 height 18
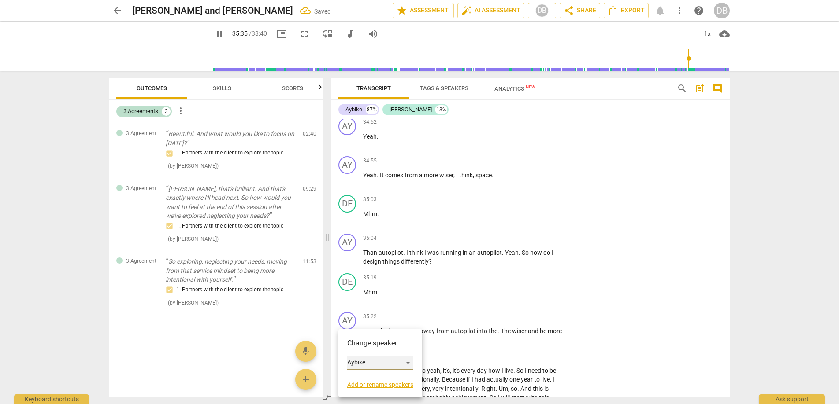
click at [359, 362] on div "Aybike" at bounding box center [380, 363] width 66 height 14
type input "2135"
click at [375, 374] on li "[PERSON_NAME]" at bounding box center [380, 379] width 67 height 17
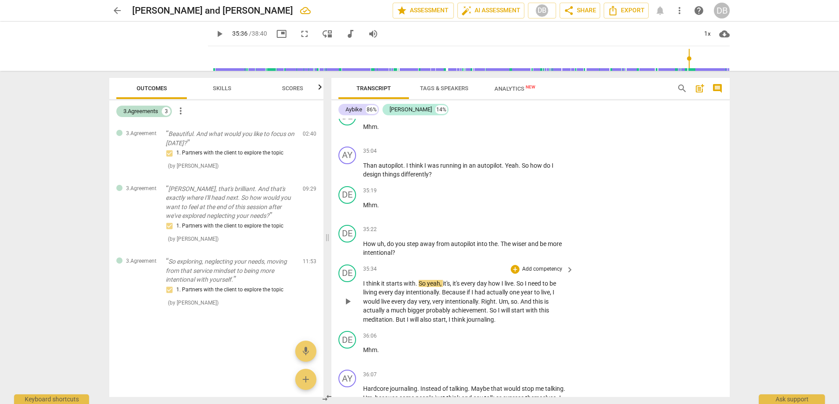
scroll to position [6867, 0]
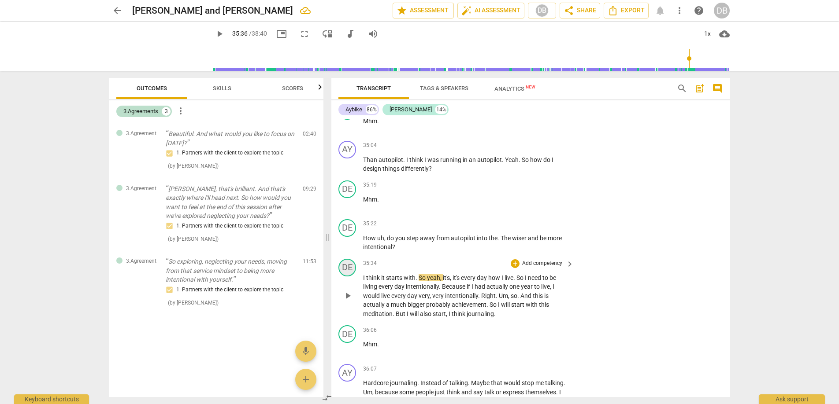
click at [345, 277] on div "DE" at bounding box center [347, 268] width 18 height 18
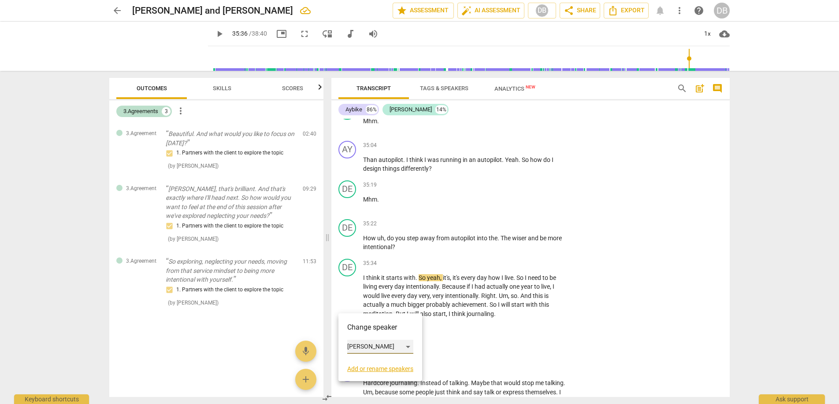
click at [355, 345] on div "[PERSON_NAME]" at bounding box center [380, 347] width 66 height 14
click at [364, 330] on li "Aybike" at bounding box center [380, 330] width 67 height 17
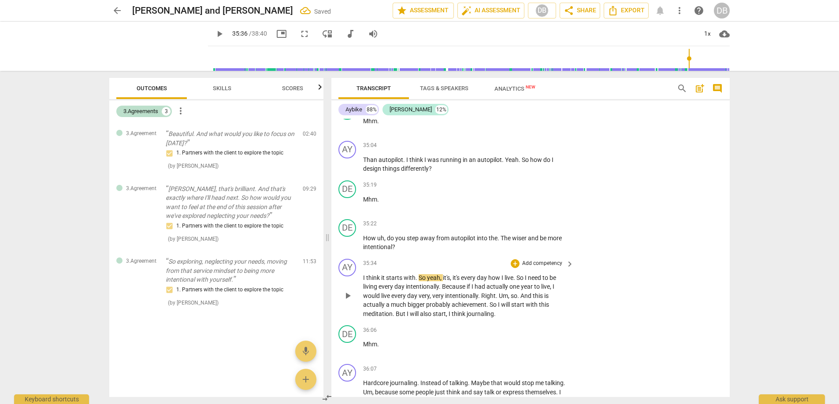
click at [349, 301] on span "play_arrow" at bounding box center [347, 296] width 11 height 11
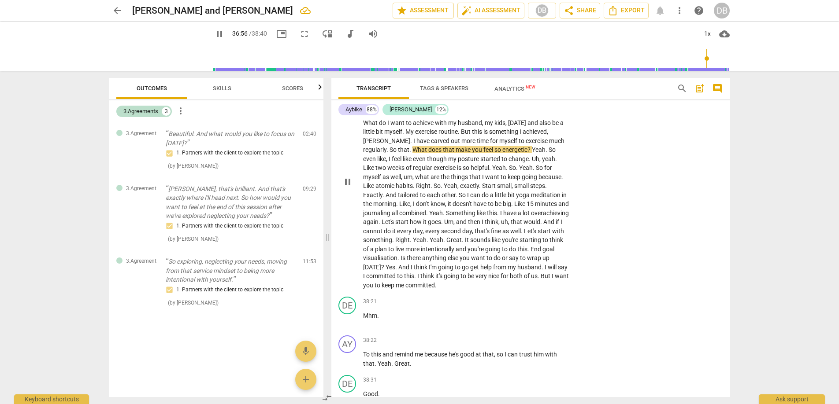
scroll to position [7170, 0]
click at [412, 155] on span "What" at bounding box center [420, 151] width 16 height 7
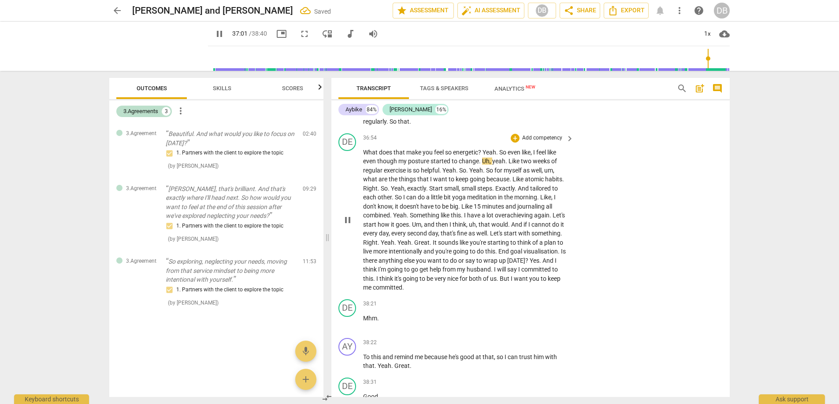
click at [446, 156] on span "so" at bounding box center [449, 152] width 8 height 7
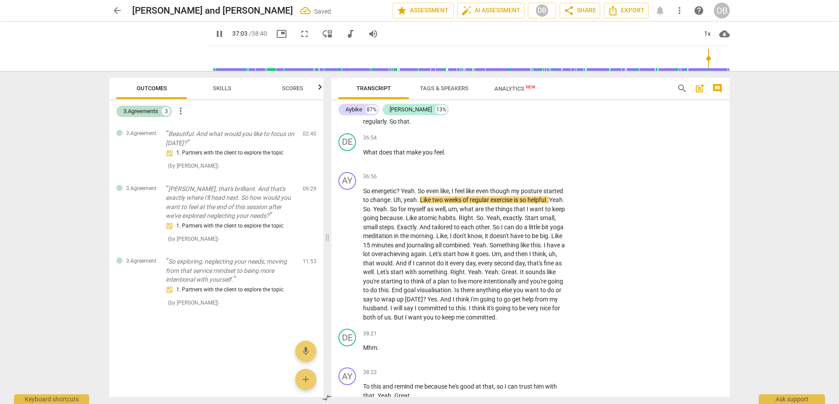
scroll to position [7196, 0]
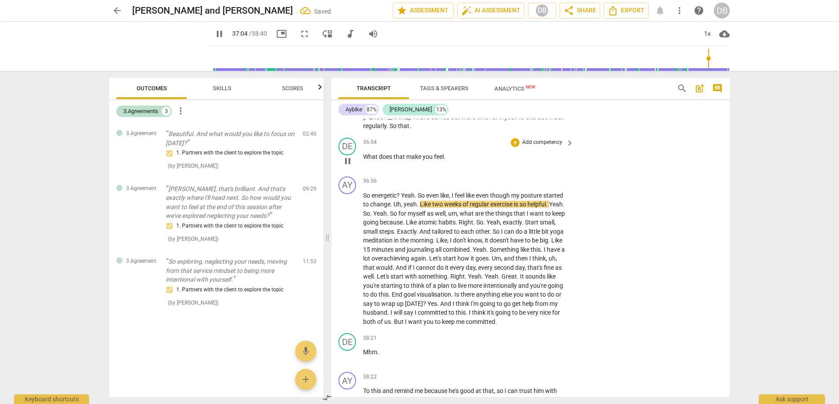
click at [446, 162] on p "What does that make you feel ." at bounding box center [466, 156] width 206 height 9
type input "2226"
type input "2233"
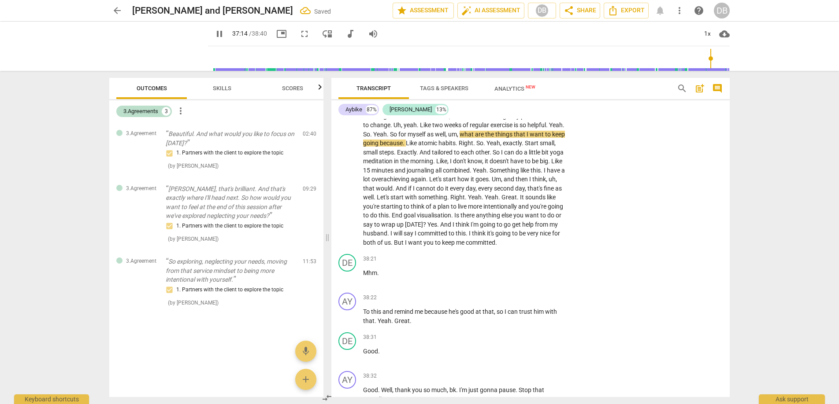
scroll to position [7278, 0]
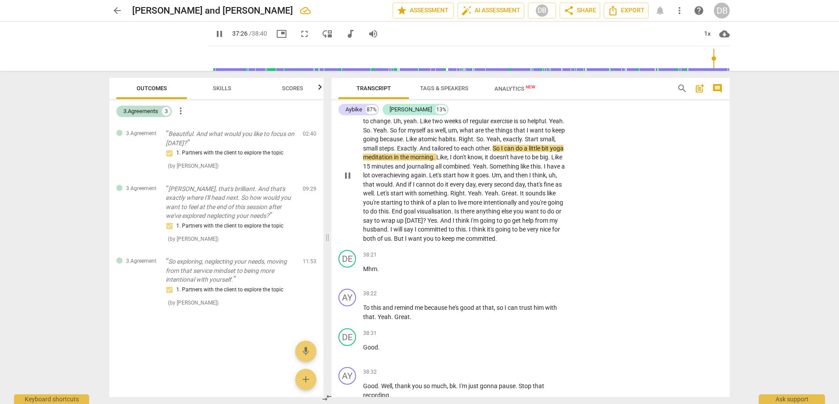
click at [487, 174] on p "So energetic ? Yeah . So even like , I feel like even though my posture started…" at bounding box center [466, 176] width 206 height 136
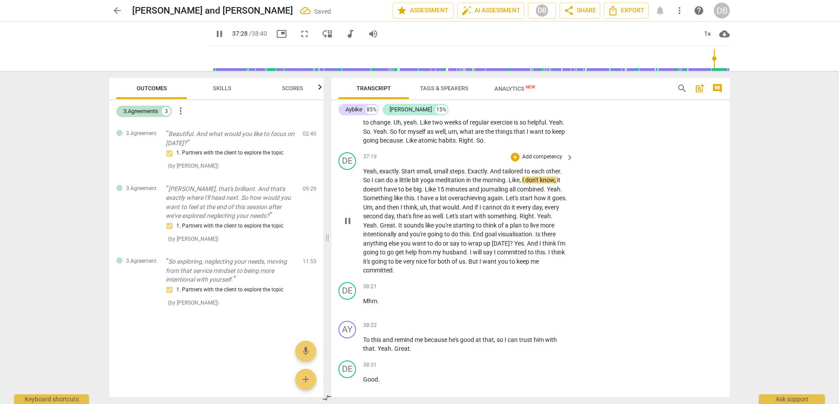
drag, startPoint x: 466, startPoint y: 205, endPoint x: 473, endPoint y: 205, distance: 7.5
click at [467, 175] on span "." at bounding box center [465, 171] width 3 height 7
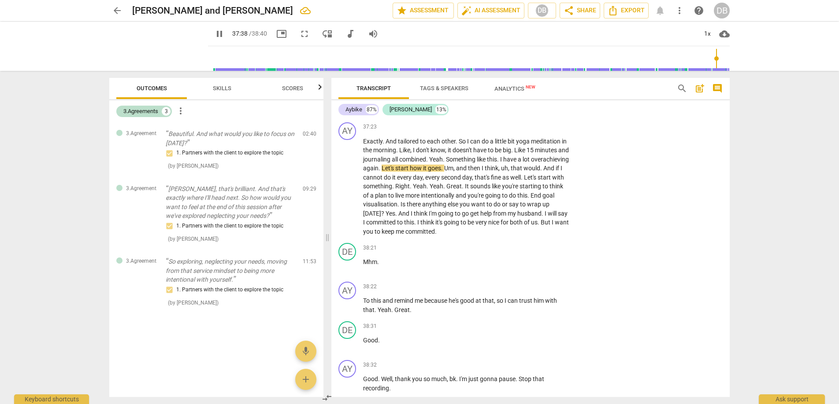
scroll to position [7352, 0]
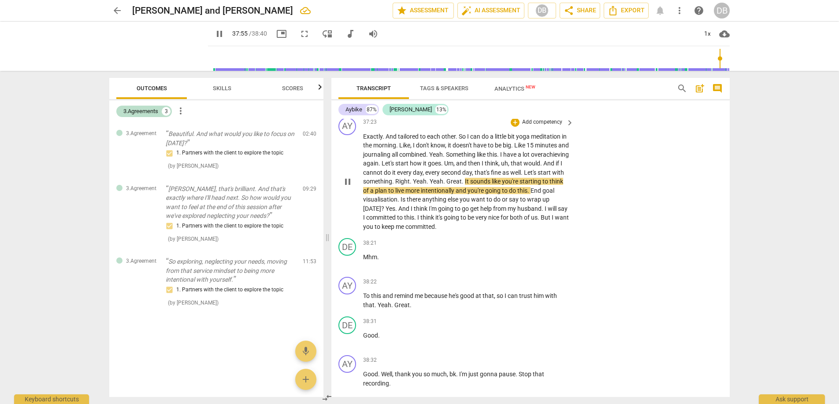
click at [426, 185] on span "Yeah" at bounding box center [420, 181] width 14 height 7
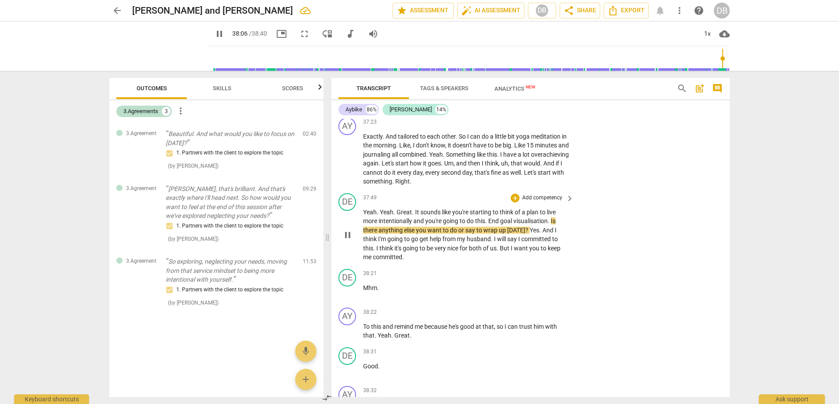
click at [525, 234] on span "?" at bounding box center [527, 230] width 4 height 7
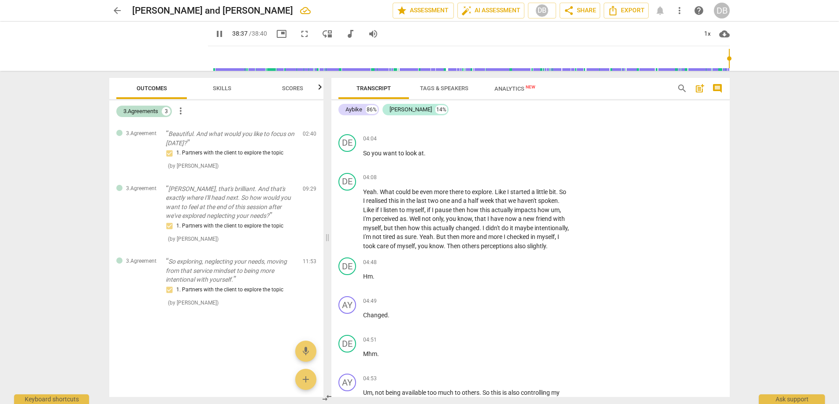
scroll to position [0, 0]
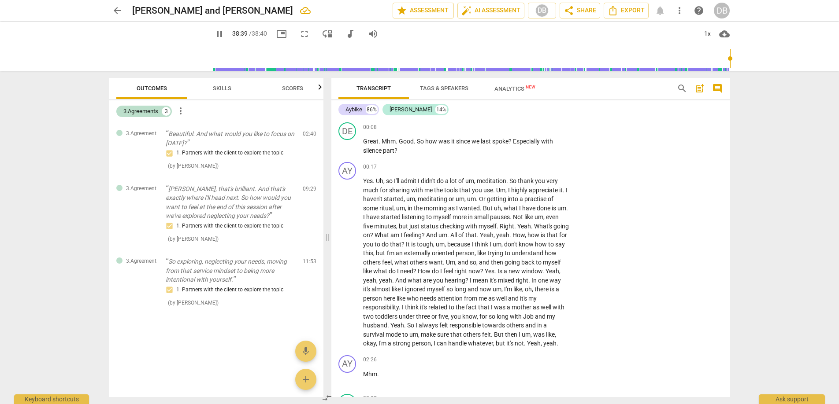
click at [214, 34] on span "pause" at bounding box center [219, 34] width 11 height 11
type input "2320"
click at [222, 89] on span "Skills" at bounding box center [222, 88] width 18 height 7
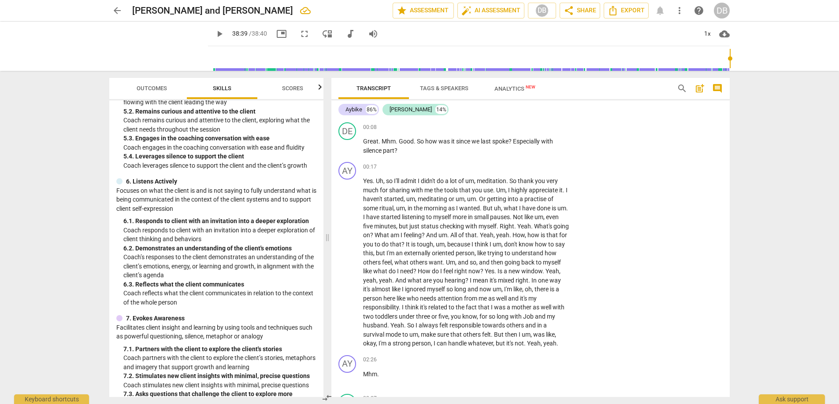
scroll to position [457, 0]
